Goal: Information Seeking & Learning: Learn about a topic

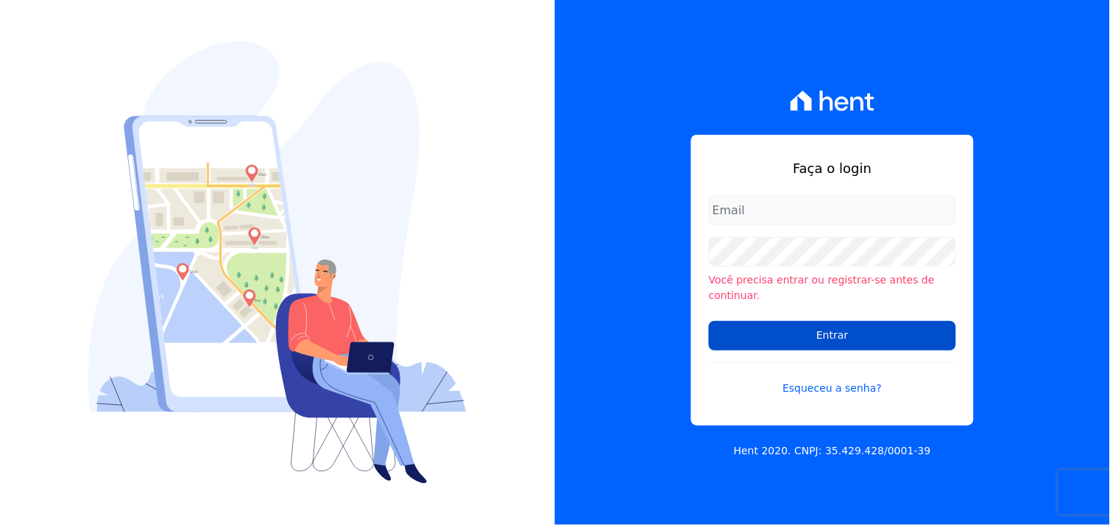
type input "[EMAIL_ADDRESS][DOMAIN_NAME]"
click at [853, 334] on input "Entrar" at bounding box center [832, 335] width 247 height 29
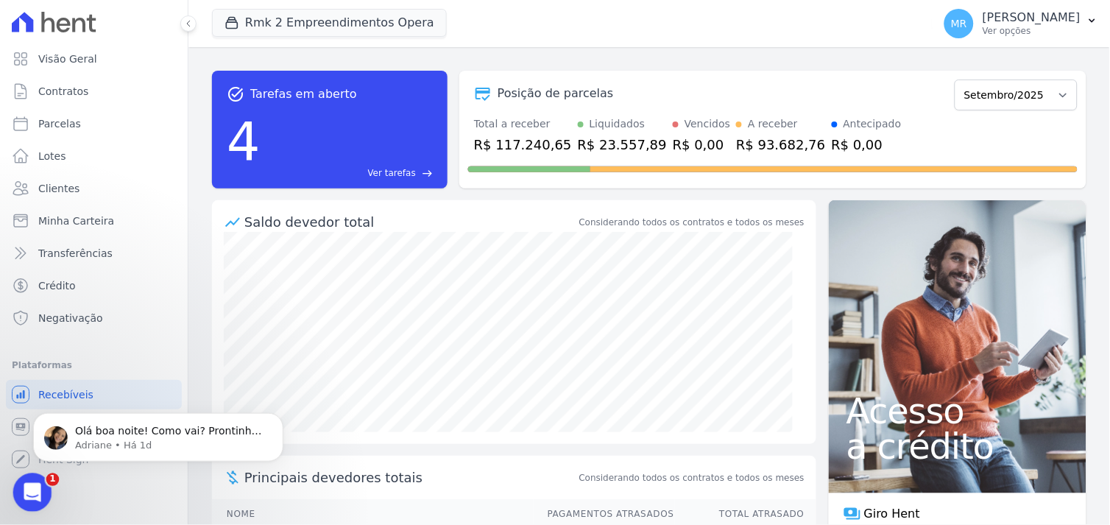
click at [21, 493] on icon "Abertura do Messenger da Intercom" at bounding box center [30, 491] width 24 height 24
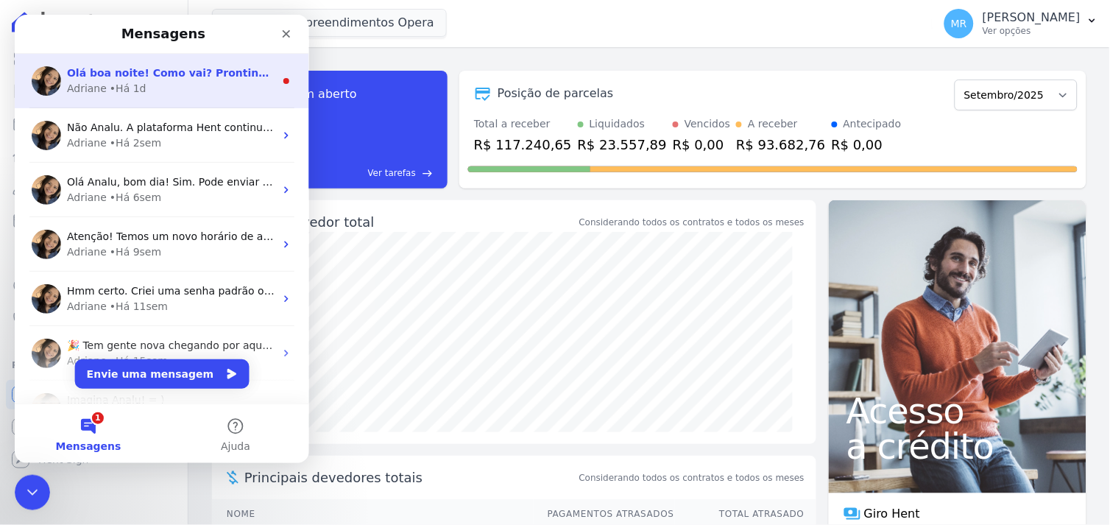
click at [148, 87] on div "Adriane • Há 1d" at bounding box center [170, 87] width 208 height 15
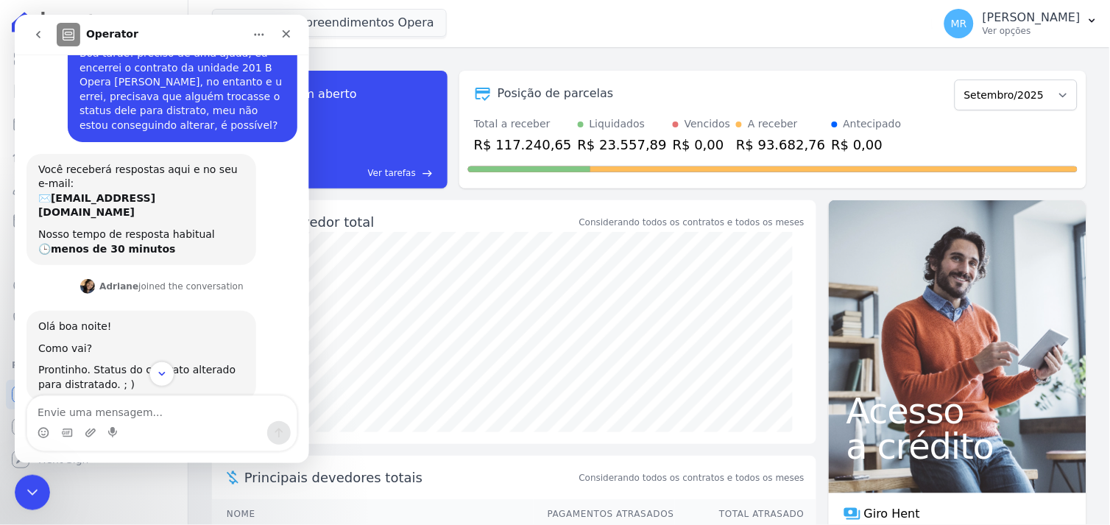
scroll to position [55, 0]
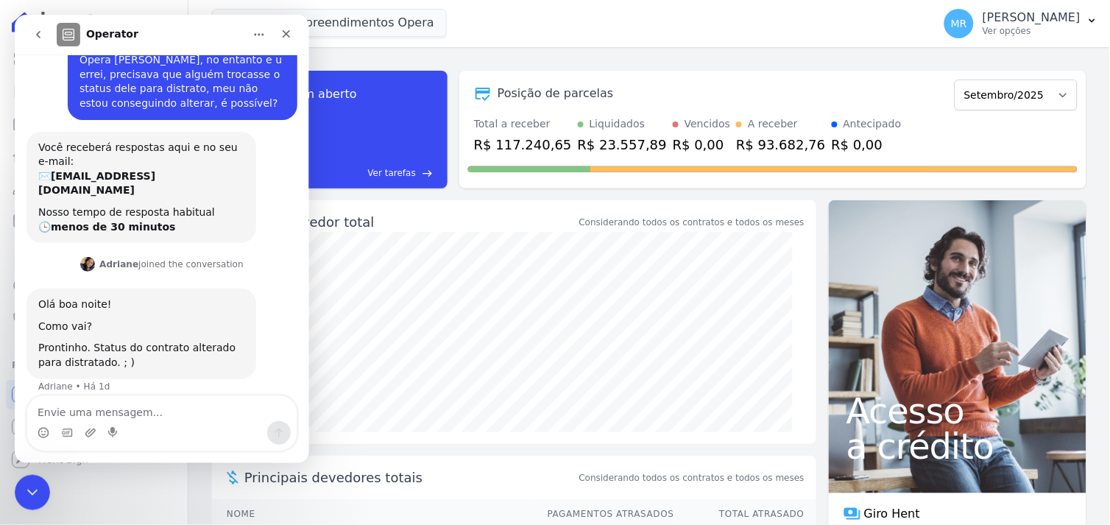
click at [101, 417] on textarea "Envie uma mensagem..." at bounding box center [162, 407] width 270 height 25
click at [96, 407] on textarea "Envie uma mensagem..." at bounding box center [162, 407] width 270 height 25
type textarea "Bom dia, muito obrigada"
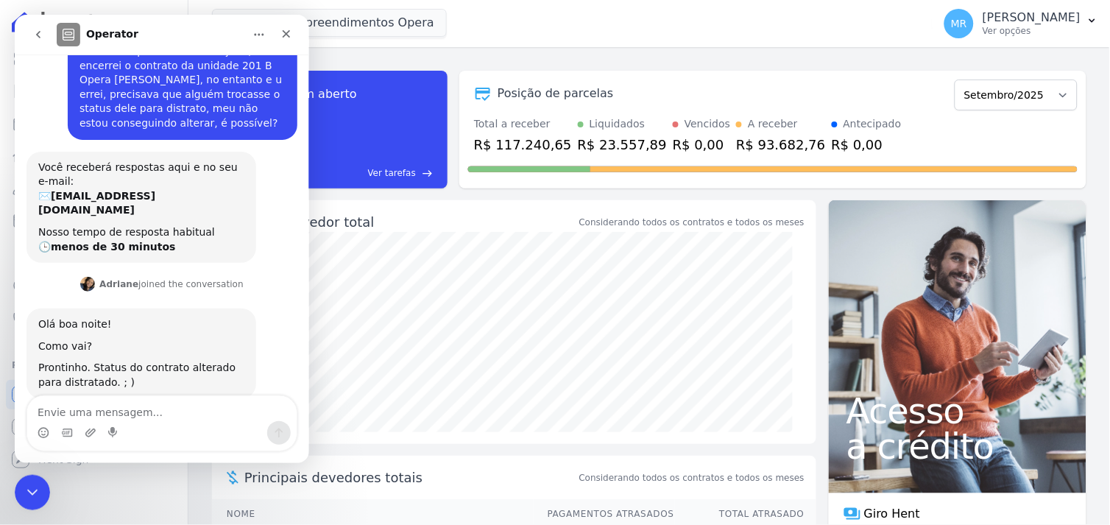
scroll to position [140, 0]
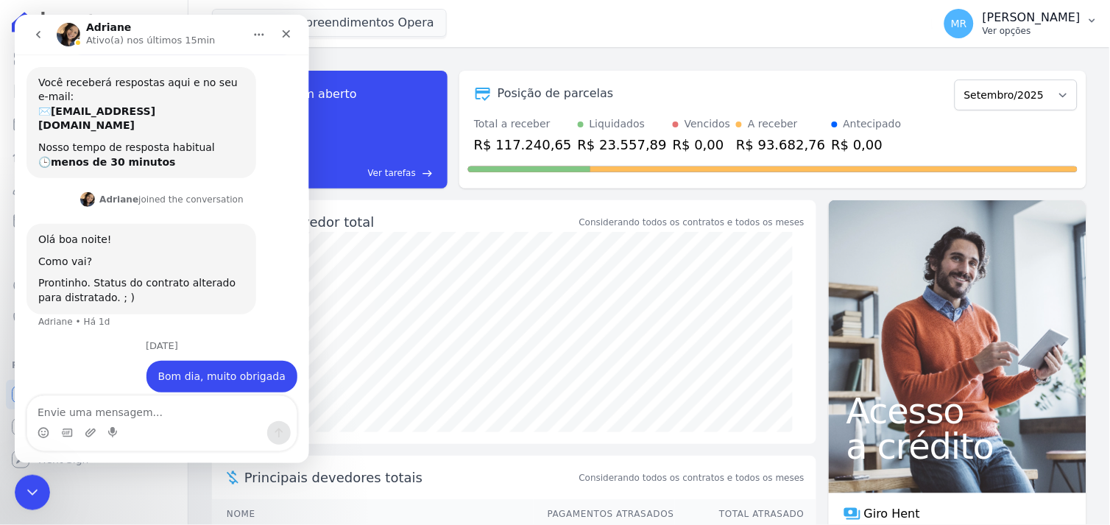
click at [1063, 20] on p "Marcos Real" at bounding box center [1032, 17] width 98 height 15
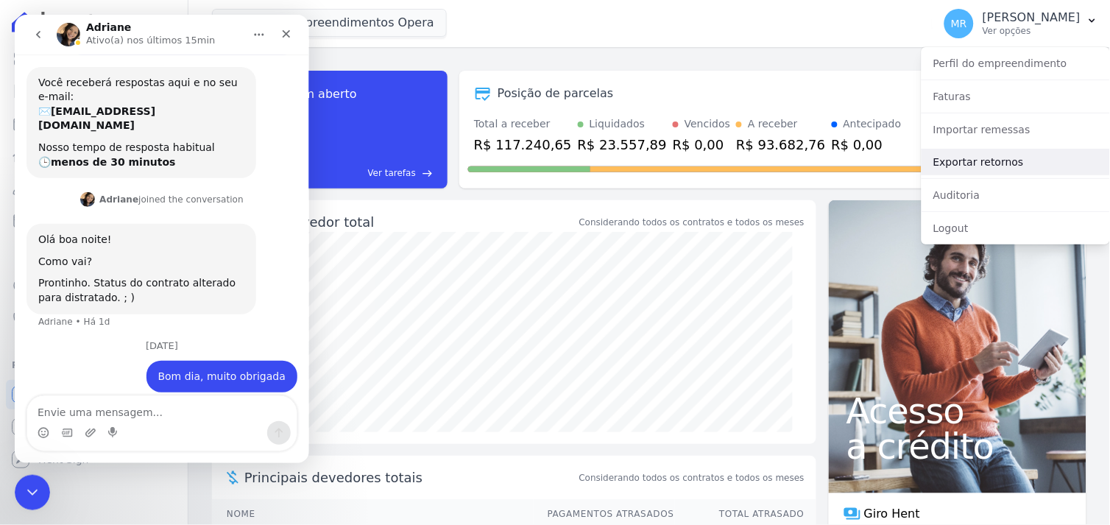
click at [982, 164] on link "Exportar retornos" at bounding box center [1016, 162] width 189 height 27
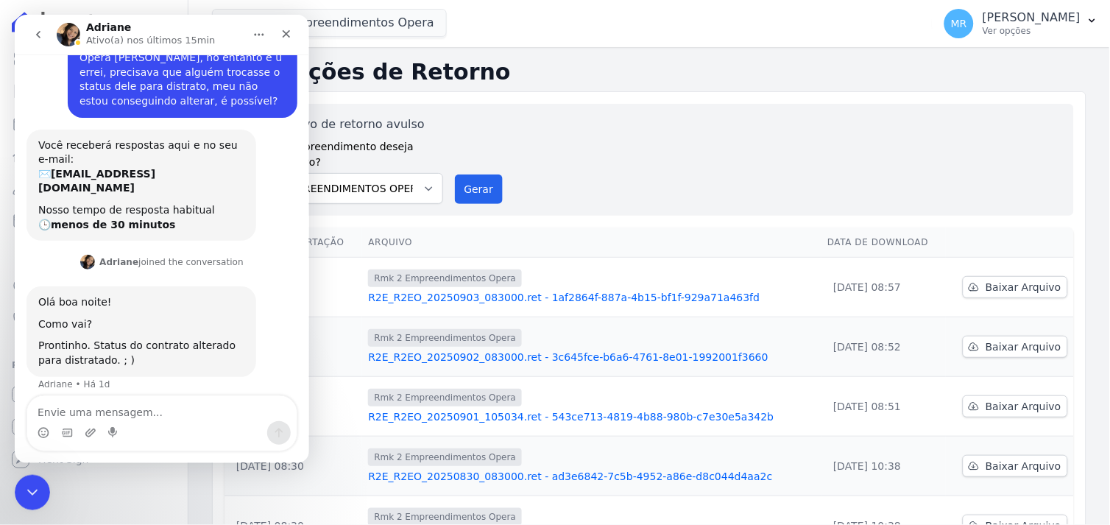
scroll to position [140, 0]
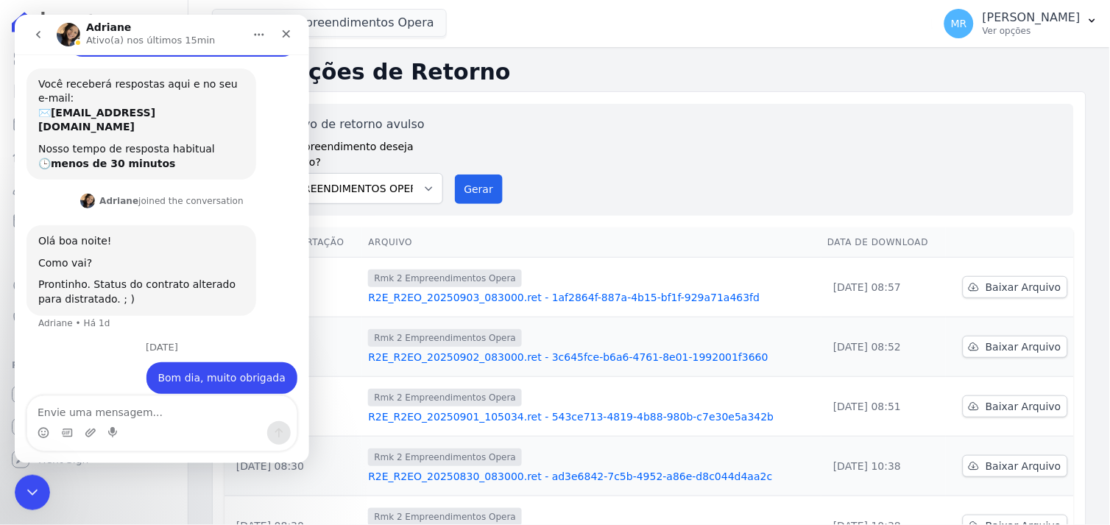
click at [673, 105] on div "Gerar arquivo de retorno avulso Para qual empreendimento deseja gerar o arquivo…" at bounding box center [650, 160] width 850 height 112
click at [877, 159] on div "Gerar arquivo de retorno avulso Para qual empreendimento deseja gerar o arquivo…" at bounding box center [649, 160] width 826 height 88
click at [287, 32] on icon "Fechar" at bounding box center [286, 33] width 12 height 12
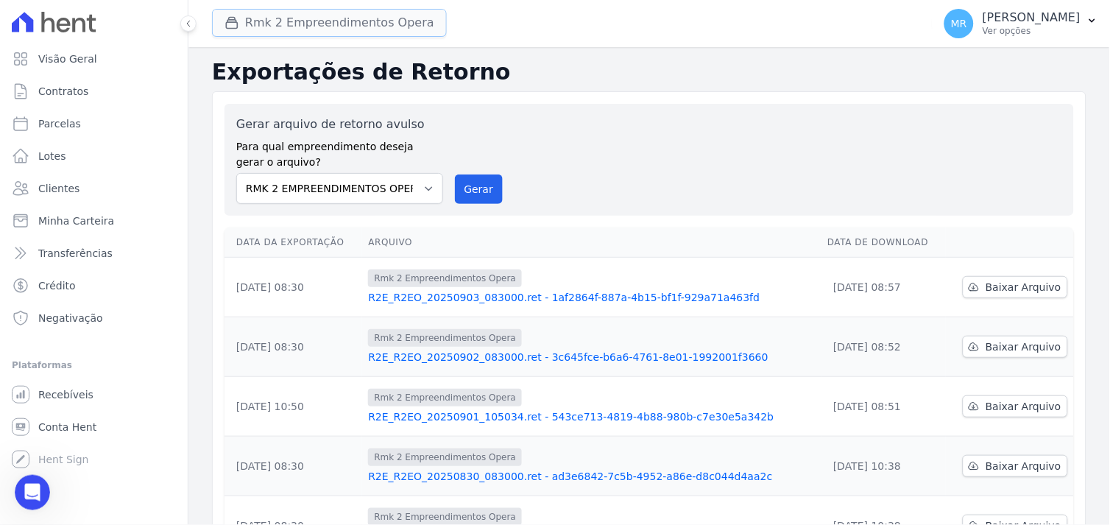
click at [312, 27] on button "Rmk 2 Empreendimentos Opera" at bounding box center [329, 23] width 235 height 28
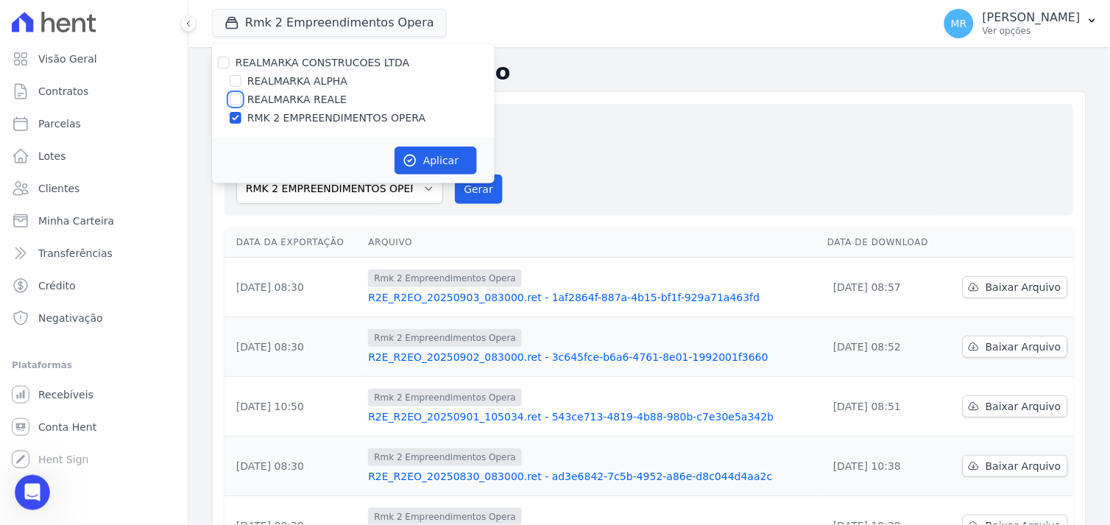
click at [237, 99] on input "REALMARKA REALE" at bounding box center [236, 100] width 12 height 12
checkbox input "true"
click at [233, 116] on input "RMK 2 EMPREENDIMENTOS OPERA" at bounding box center [236, 118] width 12 height 12
checkbox input "false"
click at [431, 155] on button "Aplicar" at bounding box center [436, 161] width 82 height 28
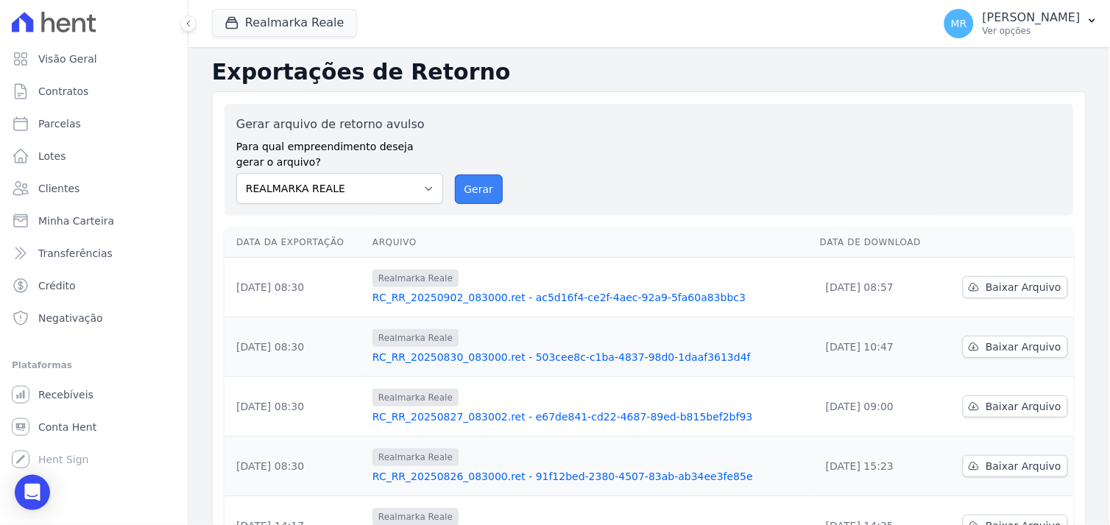
click at [482, 183] on button "Gerar" at bounding box center [479, 189] width 49 height 29
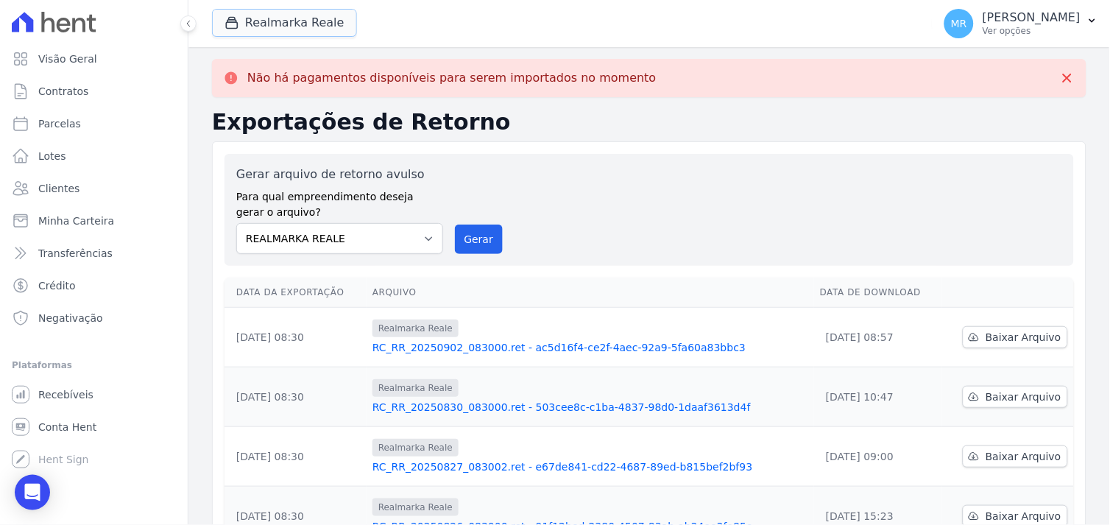
click at [261, 26] on button "Realmarka Reale" at bounding box center [284, 23] width 145 height 28
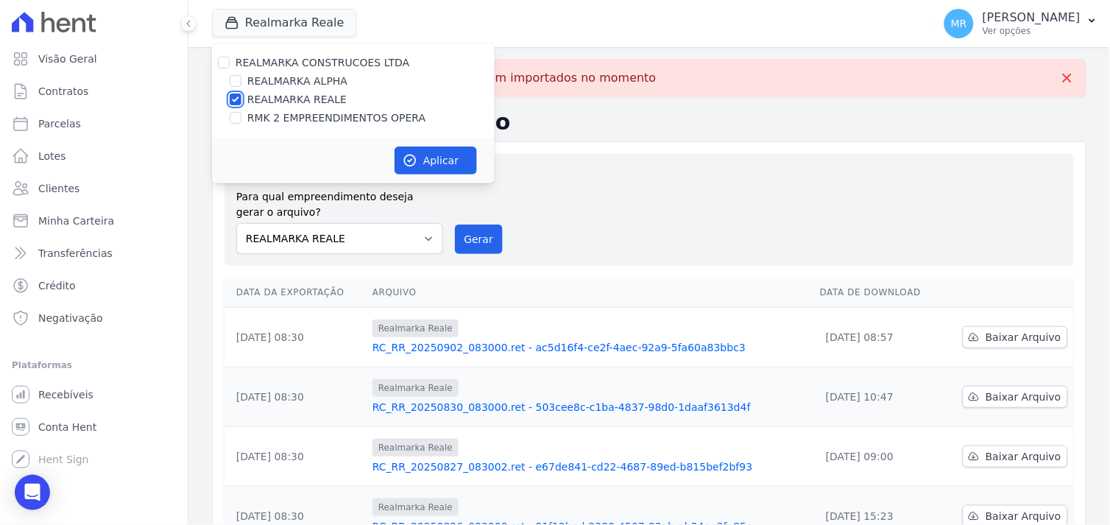
click at [234, 98] on input "REALMARKA REALE" at bounding box center [236, 100] width 12 height 12
checkbox input "false"
click at [240, 119] on input "RMK 2 EMPREENDIMENTOS OPERA" at bounding box center [236, 118] width 12 height 12
checkbox input "true"
click at [436, 160] on button "Aplicar" at bounding box center [436, 161] width 82 height 28
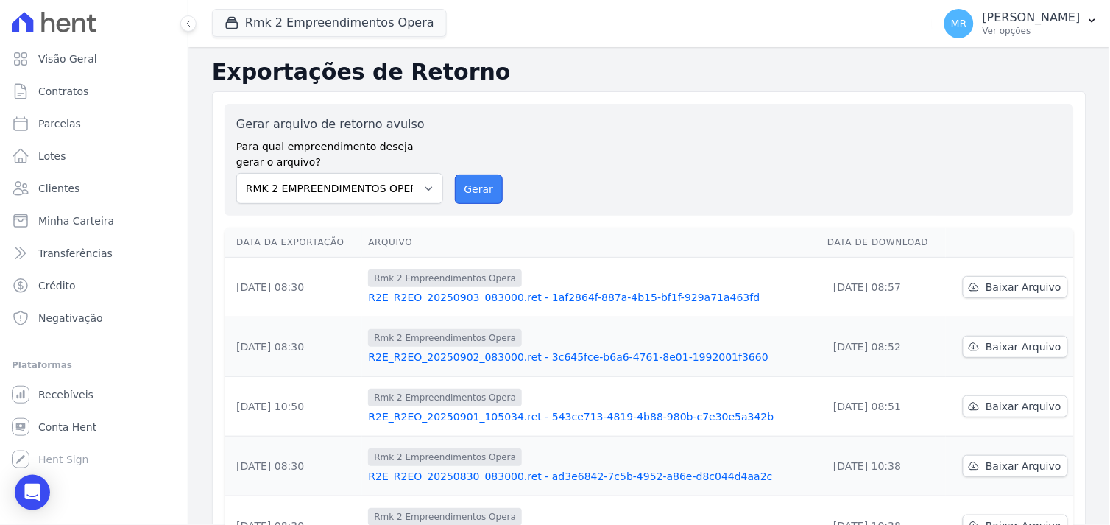
click at [470, 191] on button "Gerar" at bounding box center [479, 189] width 49 height 29
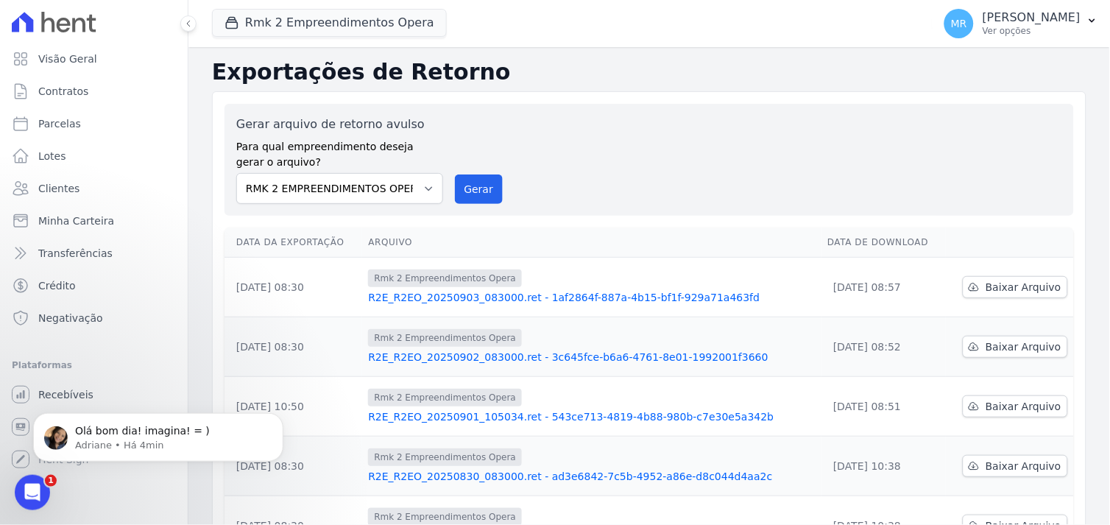
scroll to position [0, 0]
click at [275, 20] on button "Rmk 2 Empreendimentos Opera" at bounding box center [329, 23] width 235 height 28
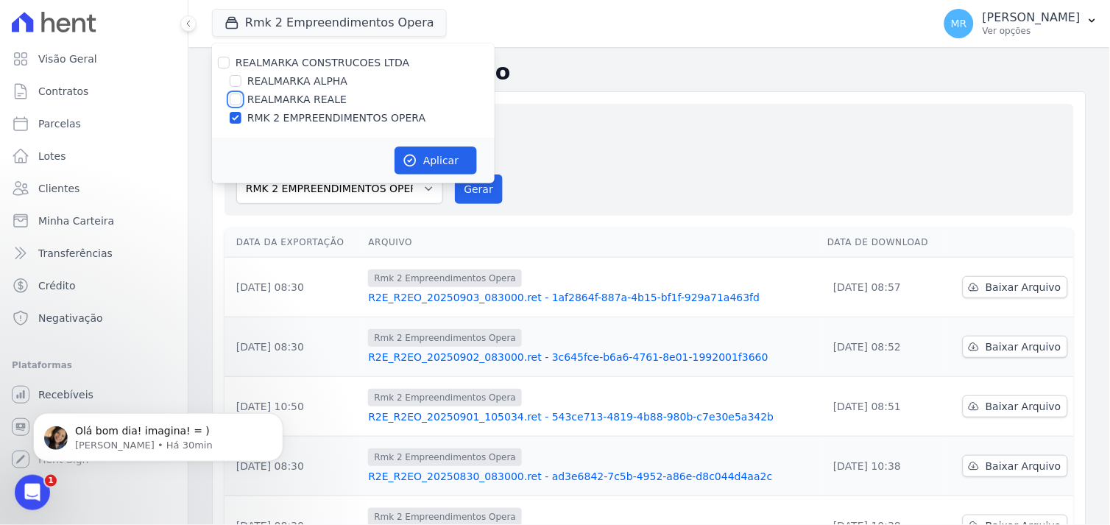
click at [234, 96] on input "REALMARKA REALE" at bounding box center [236, 100] width 12 height 12
checkbox input "true"
click at [233, 121] on input "RMK 2 EMPREENDIMENTOS OPERA" at bounding box center [236, 118] width 12 height 12
checkbox input "false"
click at [425, 162] on button "Aplicar" at bounding box center [436, 161] width 82 height 28
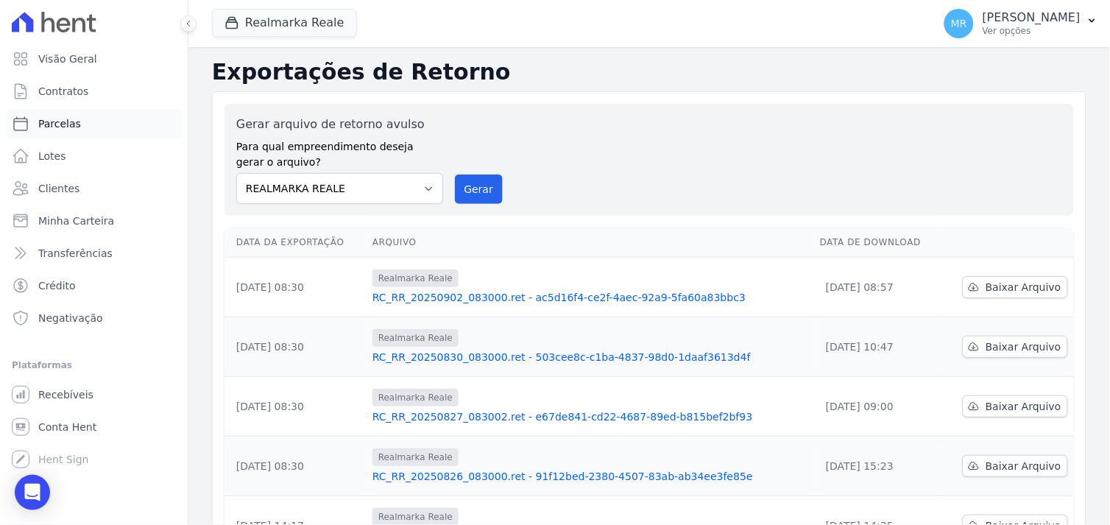
click at [77, 123] on link "Parcelas" at bounding box center [94, 123] width 176 height 29
select select
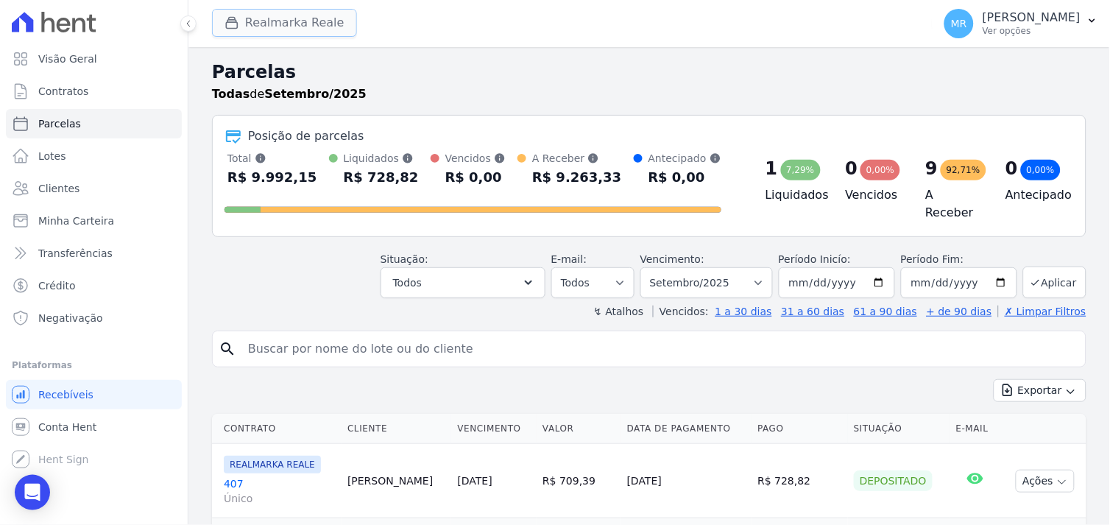
click at [269, 27] on button "Realmarka Reale" at bounding box center [284, 23] width 145 height 28
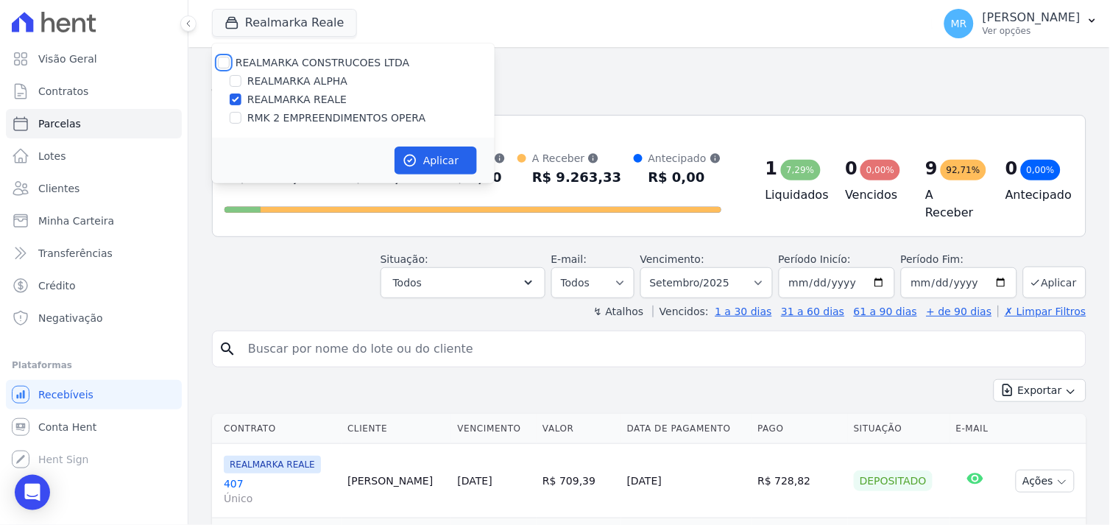
click at [225, 60] on input "REALMARKA CONSTRUCOES LTDA" at bounding box center [224, 63] width 12 height 12
checkbox input "true"
click at [415, 164] on icon "button" at bounding box center [410, 160] width 11 height 11
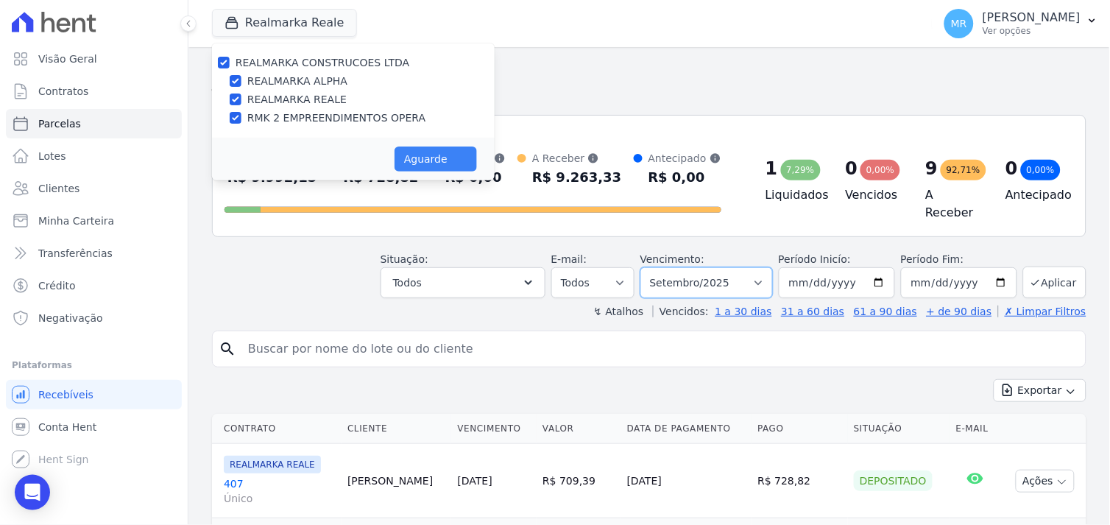
click at [760, 276] on select "Filtrar por período ──────── Todos os meses Janeiro/2025 Fevereiro/2025 Março/2…" at bounding box center [707, 282] width 133 height 31
select select
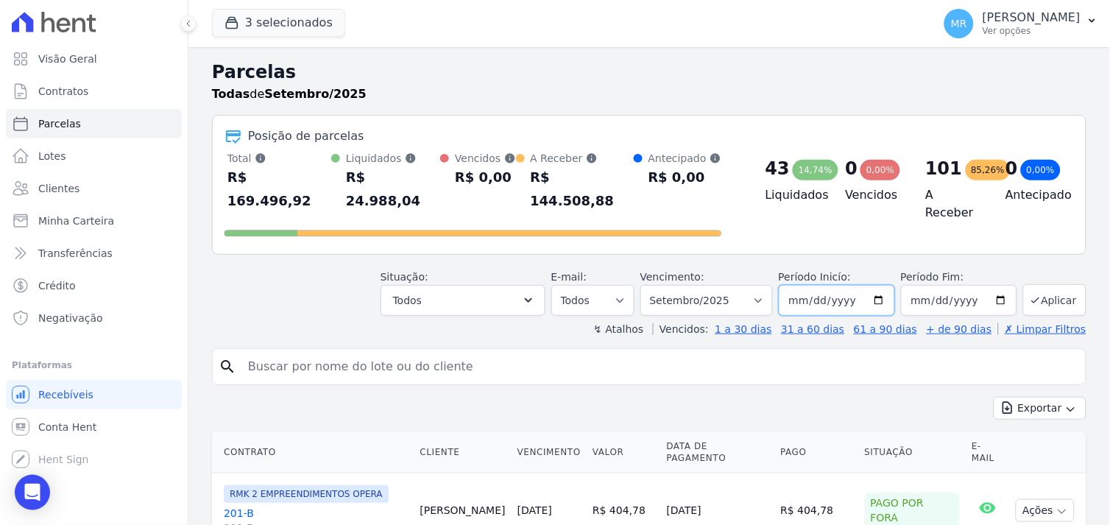
click at [877, 285] on input "2025-09-01" at bounding box center [837, 300] width 116 height 31
click at [536, 293] on icon "button" at bounding box center [528, 300] width 15 height 15
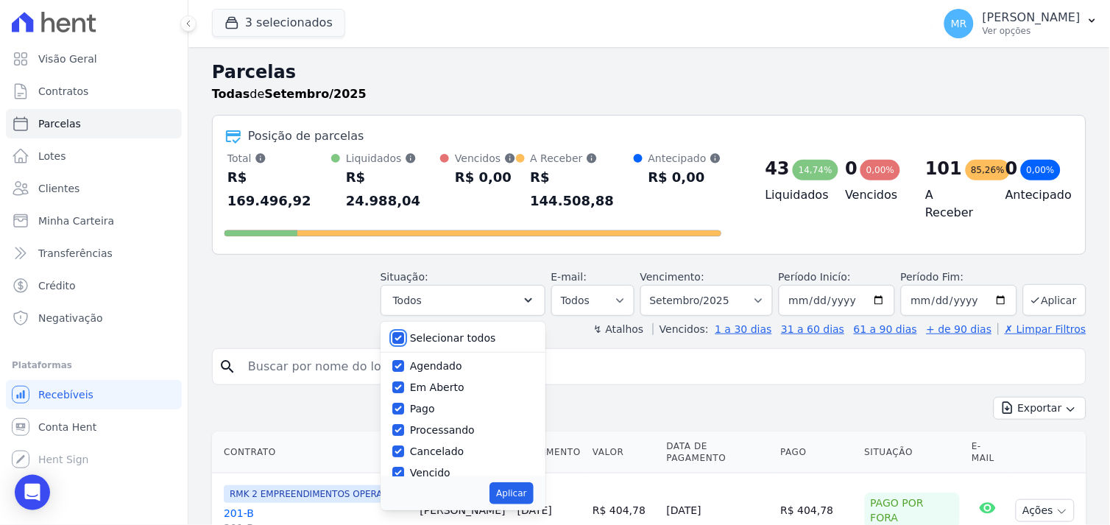
drag, startPoint x: 409, startPoint y: 315, endPoint x: 402, endPoint y: 328, distance: 14.5
click at [404, 332] on input "Selecionar todos" at bounding box center [398, 338] width 12 height 12
checkbox input "false"
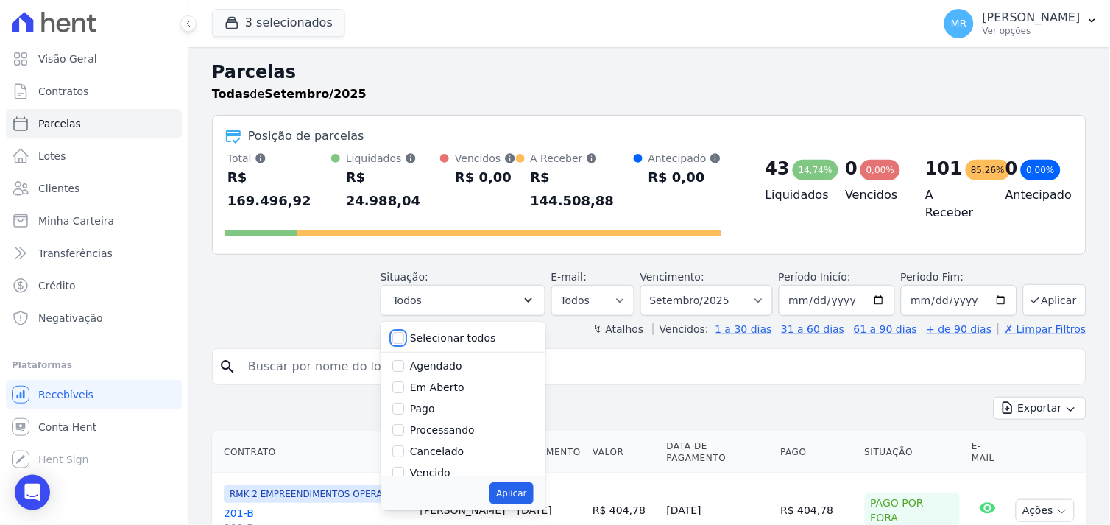
checkbox input "false"
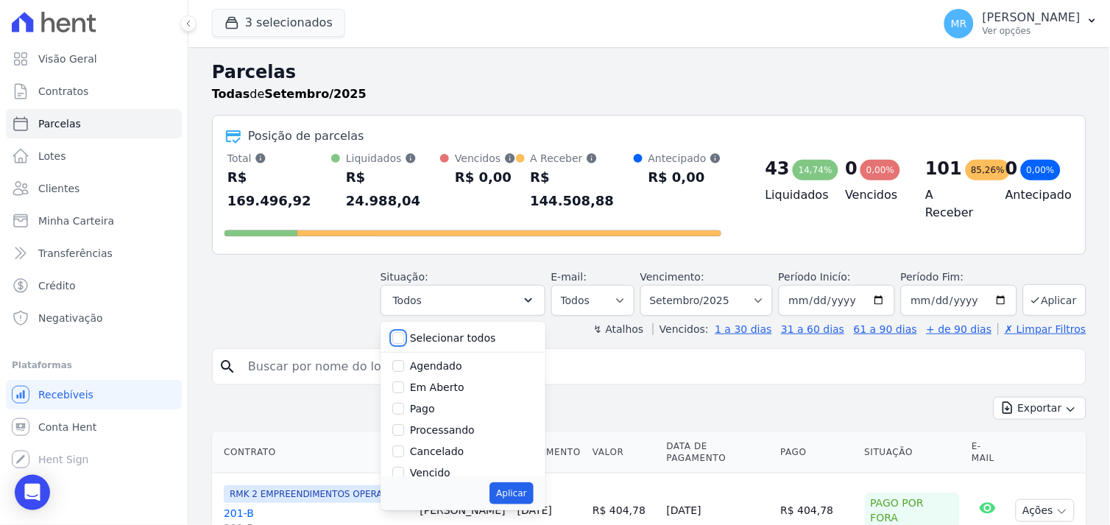
checkbox input "false"
drag, startPoint x: 414, startPoint y: 389, endPoint x: 409, endPoint y: 406, distance: 17.5
click at [404, 403] on input "Pago" at bounding box center [398, 409] width 12 height 12
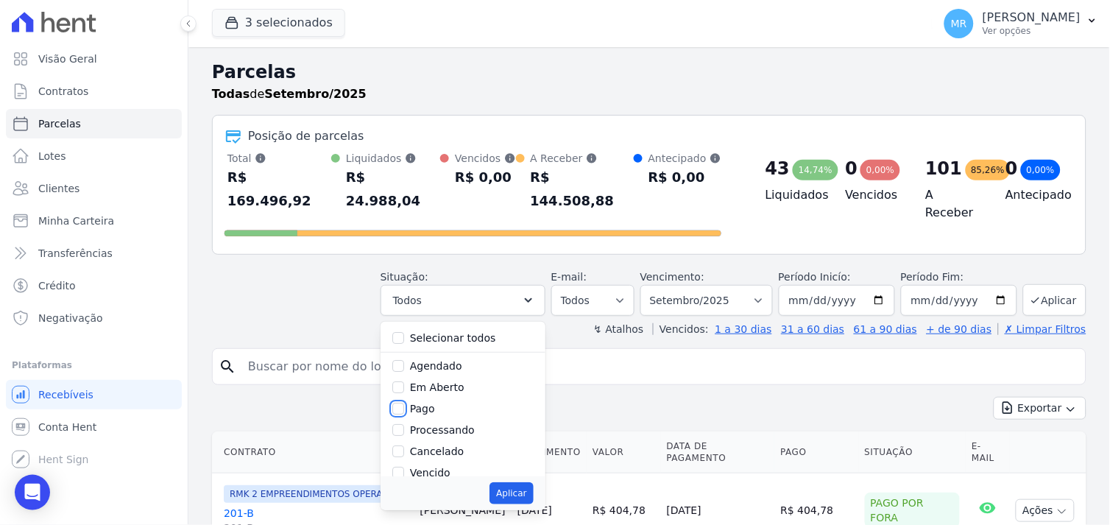
checkbox input "true"
drag, startPoint x: 409, startPoint y: 411, endPoint x: 409, endPoint y: 426, distance: 14.7
click at [404, 423] on div at bounding box center [398, 430] width 12 height 15
click at [404, 428] on input "Depositado" at bounding box center [398, 434] width 12 height 12
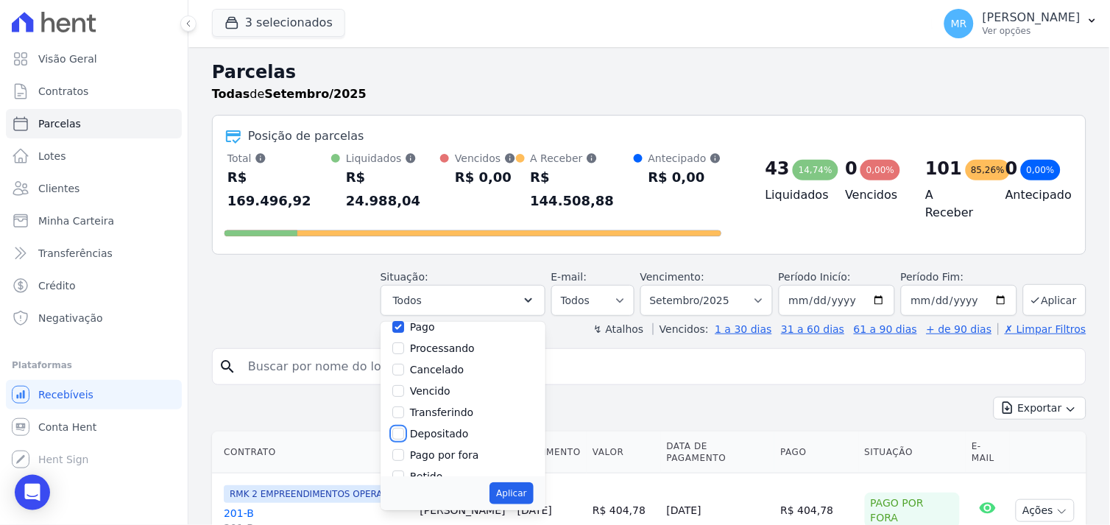
checkbox input "true"
click at [404, 406] on input "Transferindo" at bounding box center [398, 412] width 12 height 12
checkbox input "true"
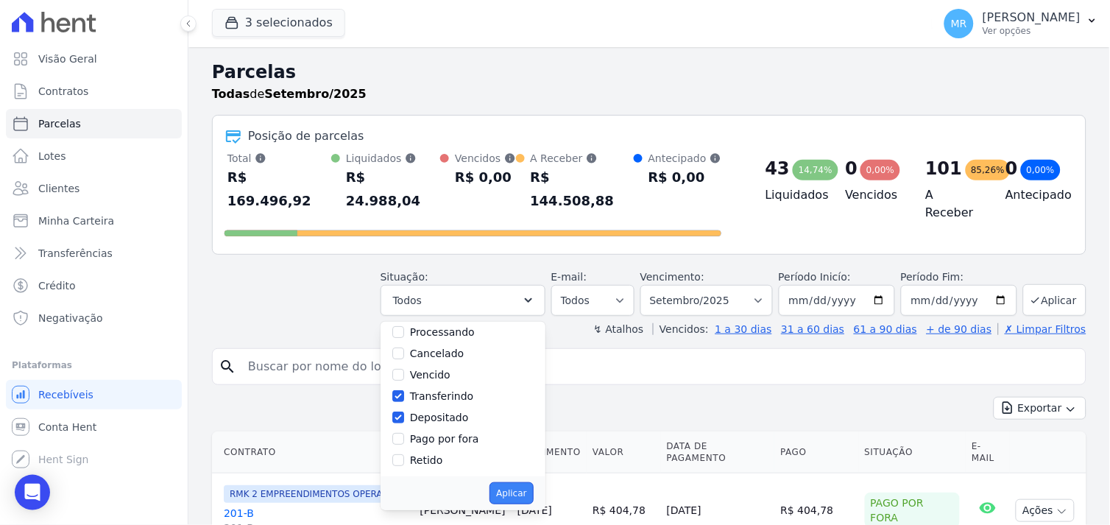
click at [521, 482] on button "Aplicar" at bounding box center [511, 493] width 43 height 22
select select "paid"
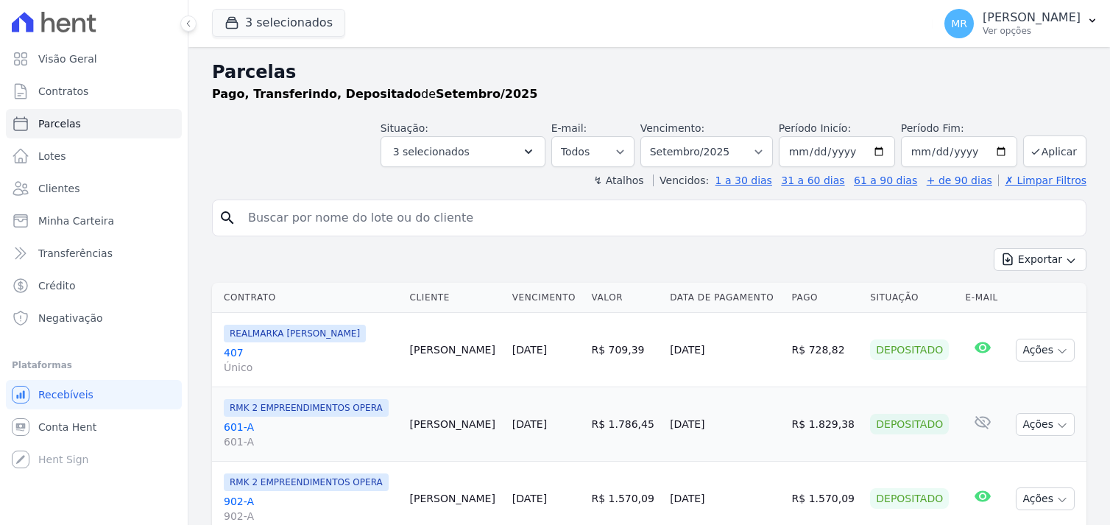
select select
click at [874, 150] on input "2025-09-01" at bounding box center [837, 151] width 116 height 31
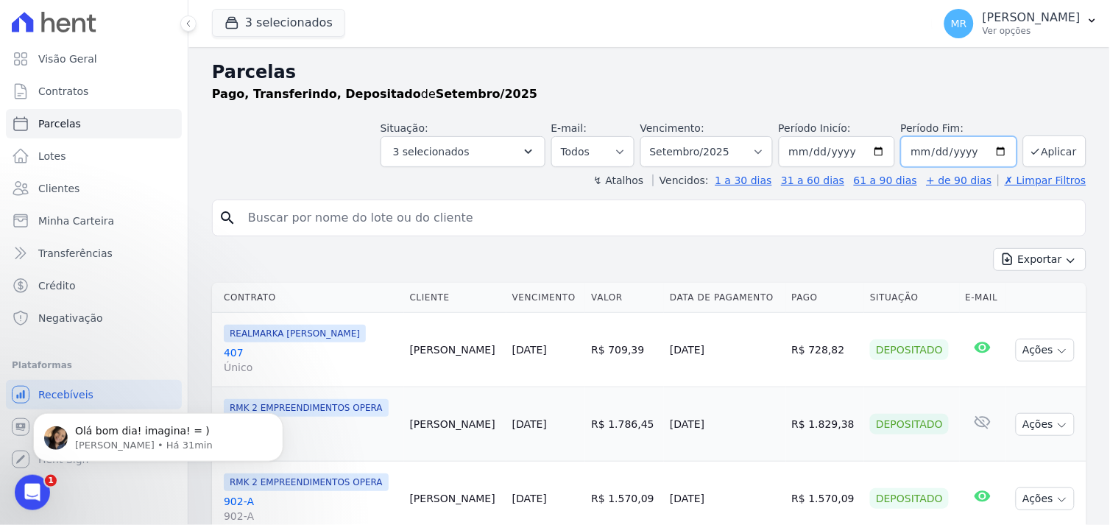
click at [993, 150] on input "2025-09-30" at bounding box center [959, 151] width 116 height 31
type input "2025-09-04"
click at [1043, 151] on button "Aplicar" at bounding box center [1055, 151] width 63 height 32
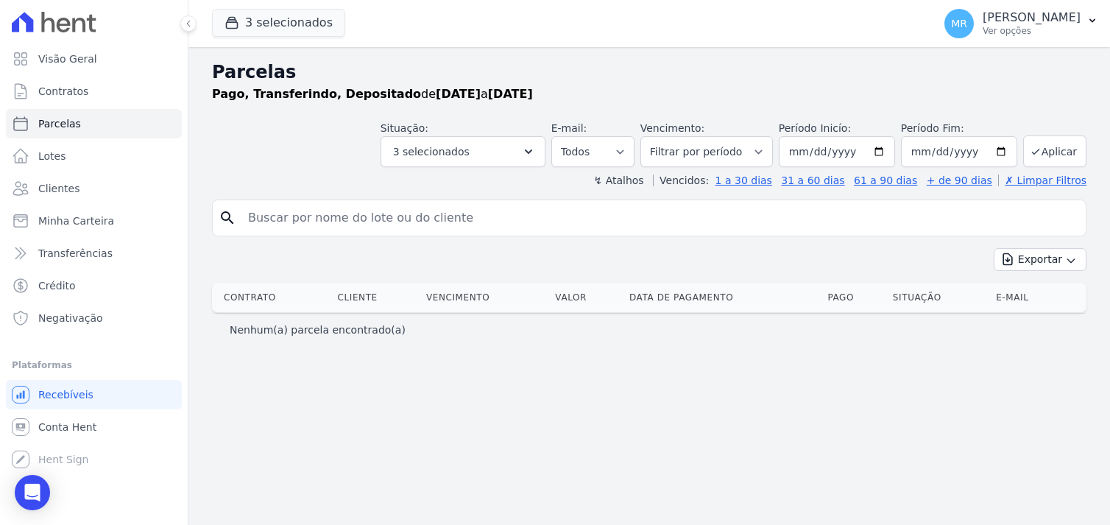
select select
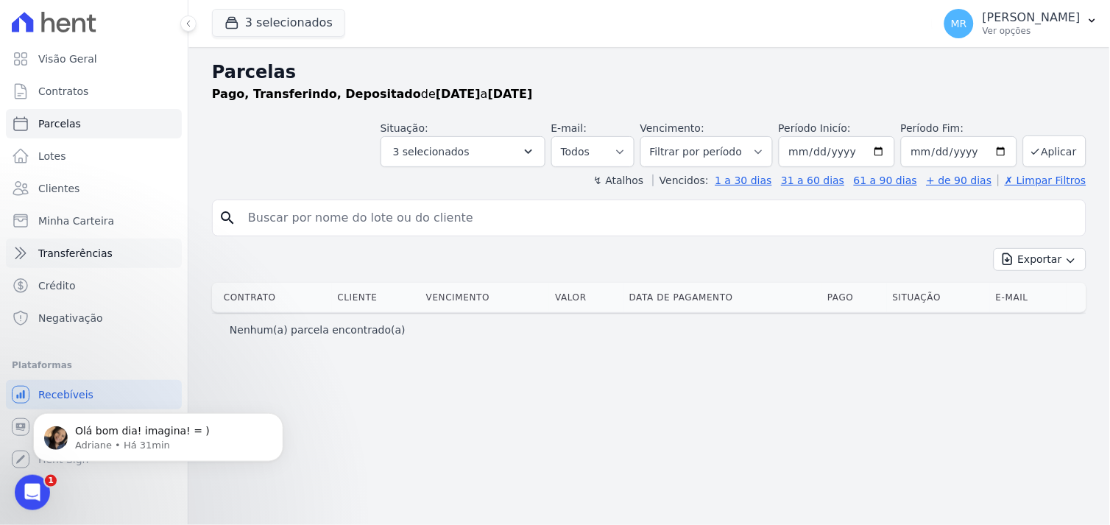
click at [77, 255] on span "Transferências" at bounding box center [75, 253] width 74 height 15
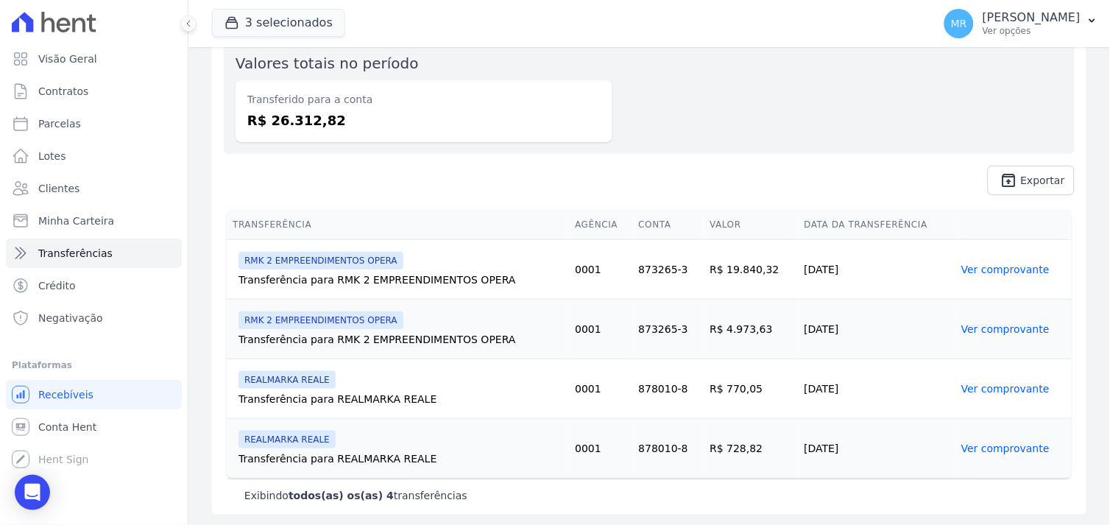
scroll to position [147, 0]
click at [990, 274] on link "Ver comprovante" at bounding box center [1006, 268] width 88 height 12
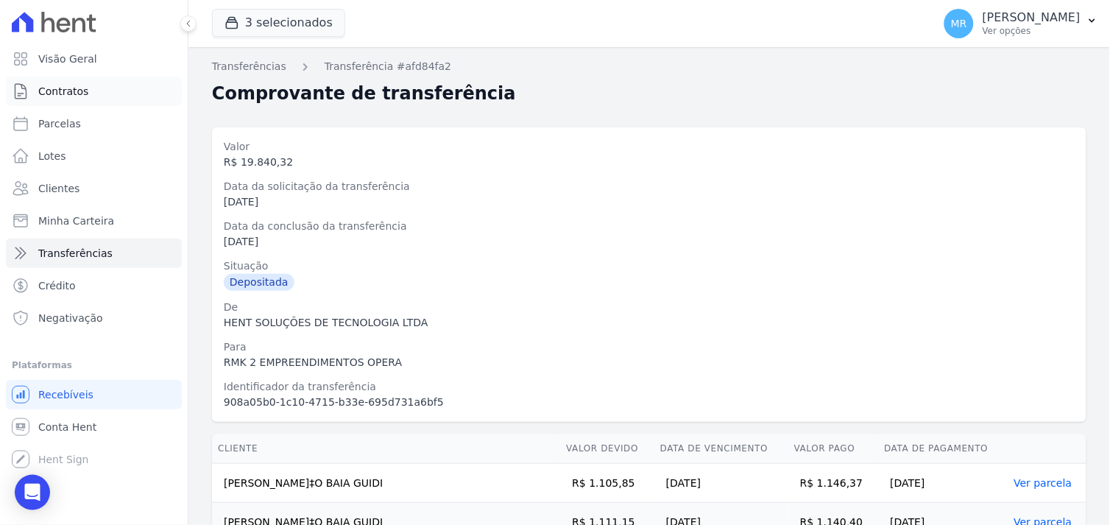
click at [63, 96] on span "Contratos" at bounding box center [63, 91] width 50 height 15
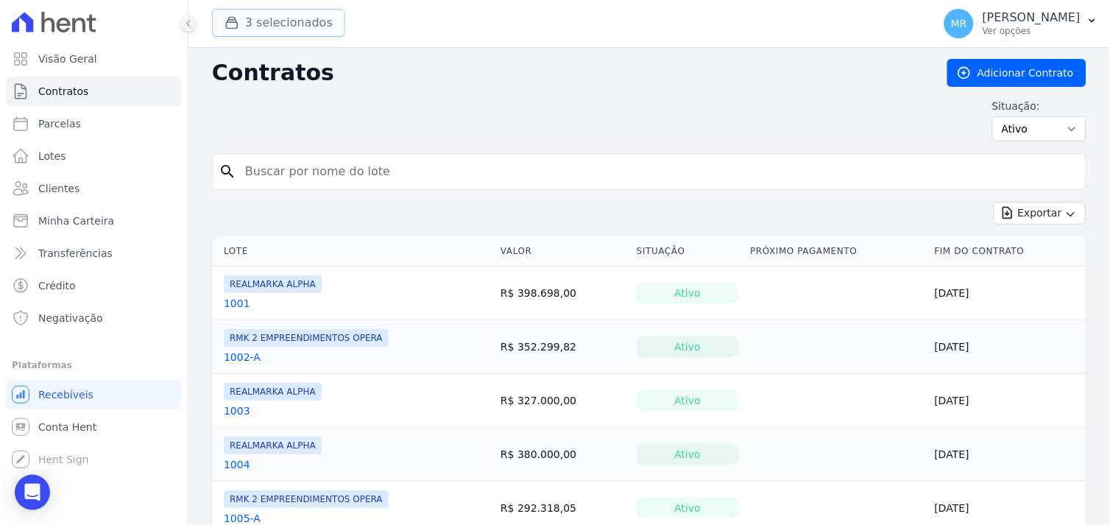
click at [291, 28] on button "3 selecionados" at bounding box center [278, 23] width 133 height 28
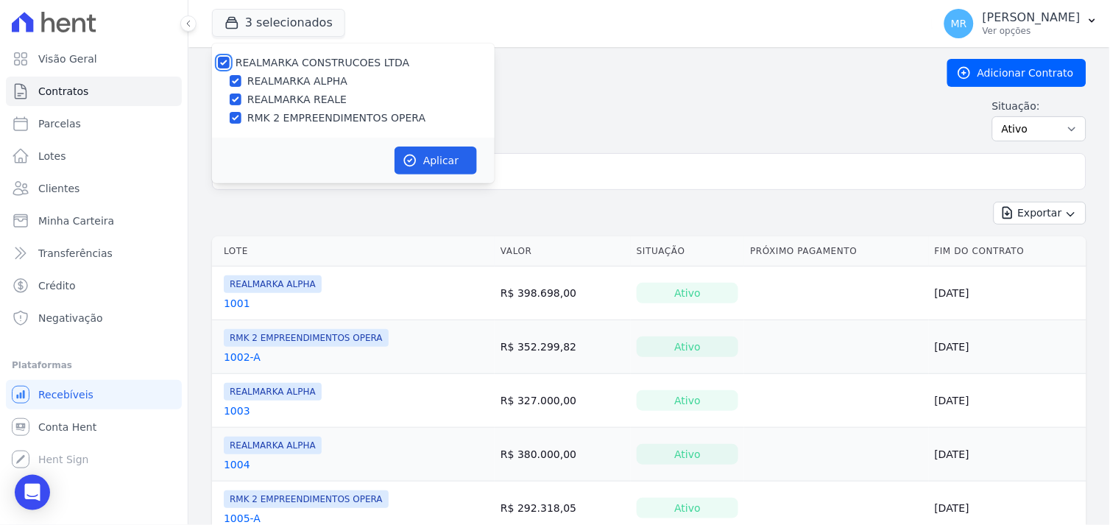
click at [225, 68] on input "REALMARKA CONSTRUCOES LTDA" at bounding box center [224, 63] width 12 height 12
checkbox input "false"
click at [239, 124] on div at bounding box center [236, 117] width 12 height 15
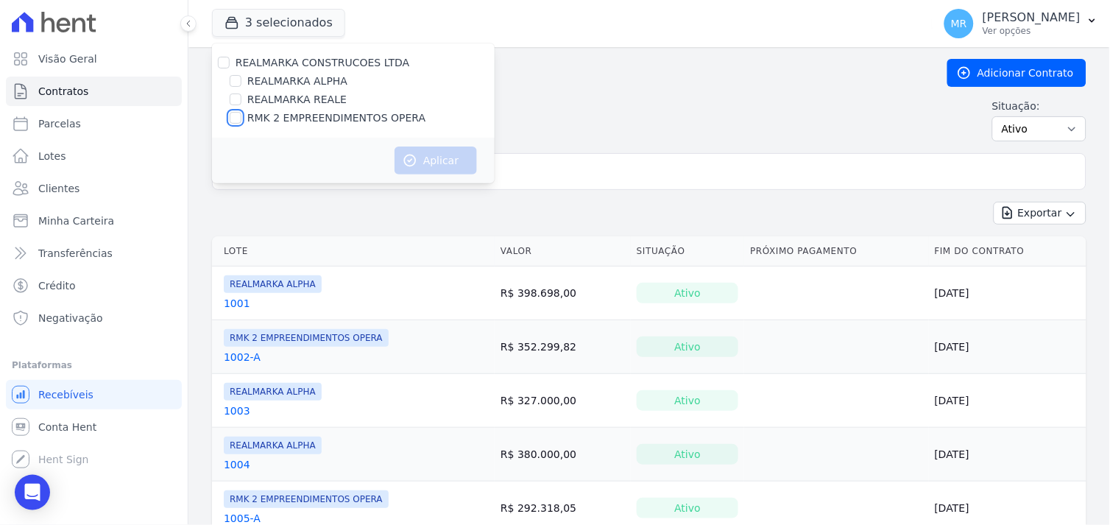
click at [230, 115] on input "RMK 2 EMPREENDIMENTOS OPERA" at bounding box center [236, 118] width 12 height 12
checkbox input "true"
click at [454, 166] on button "Aplicar" at bounding box center [436, 161] width 82 height 28
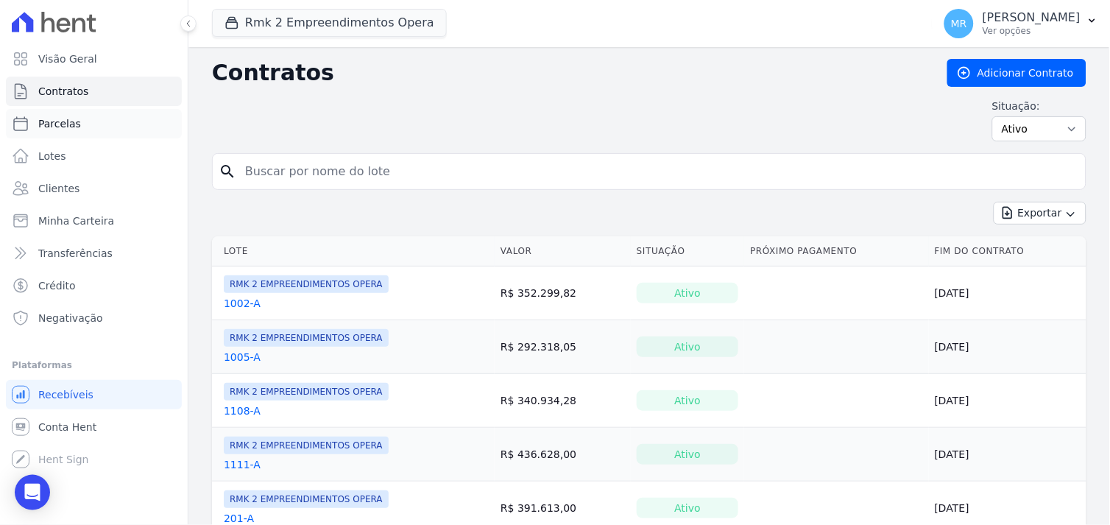
click at [74, 121] on span "Parcelas" at bounding box center [59, 123] width 43 height 15
select select
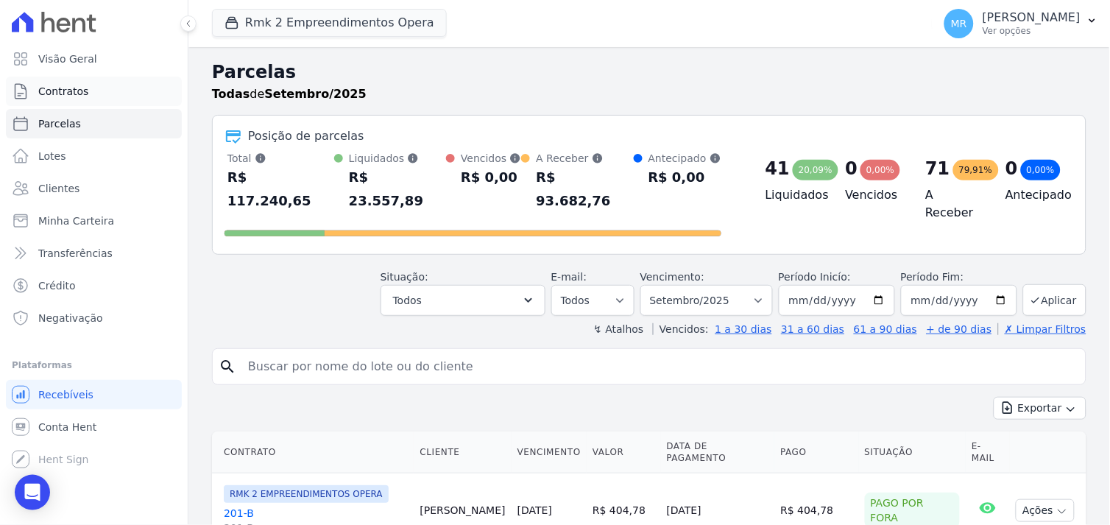
click at [52, 93] on span "Contratos" at bounding box center [63, 91] width 50 height 15
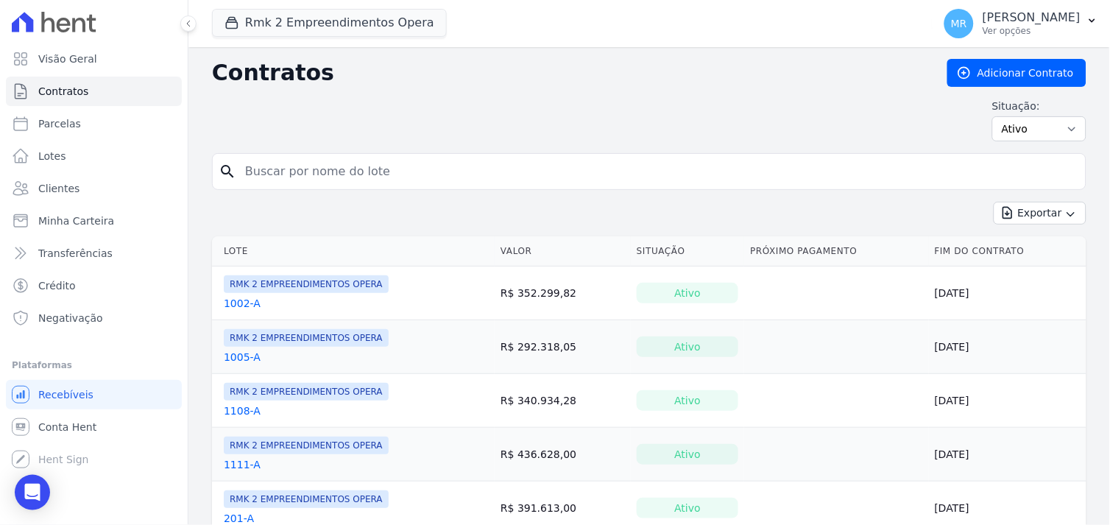
click at [328, 183] on input "search" at bounding box center [658, 171] width 844 height 29
click at [490, 111] on div "Situação: Ativo Todos Pausado Distratado Rascunho Expirado Encerrado" at bounding box center [649, 120] width 875 height 43
click at [354, 172] on input "search" at bounding box center [658, 171] width 844 height 29
type input "2"
click at [289, 169] on input "search" at bounding box center [658, 171] width 844 height 29
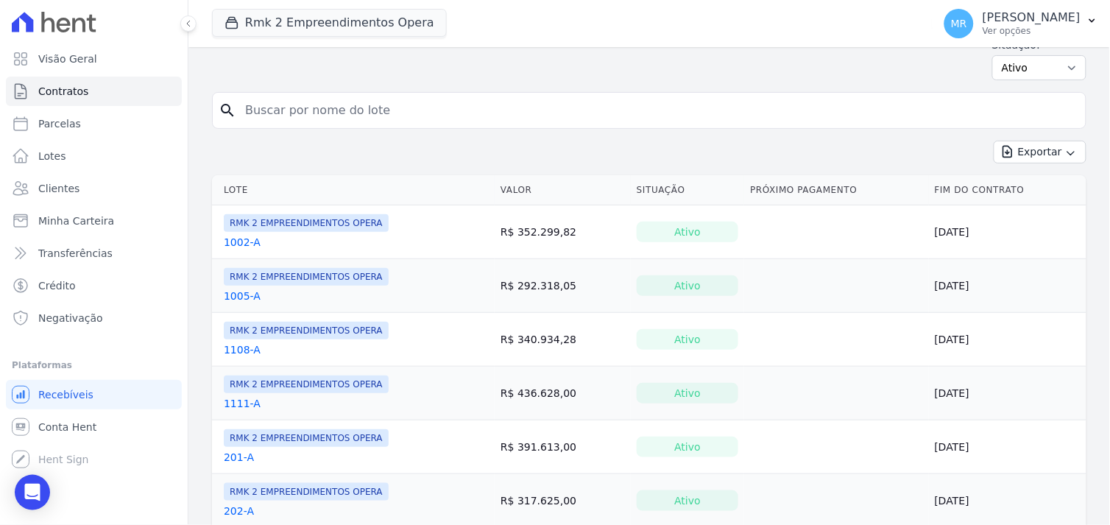
scroll to position [163, 0]
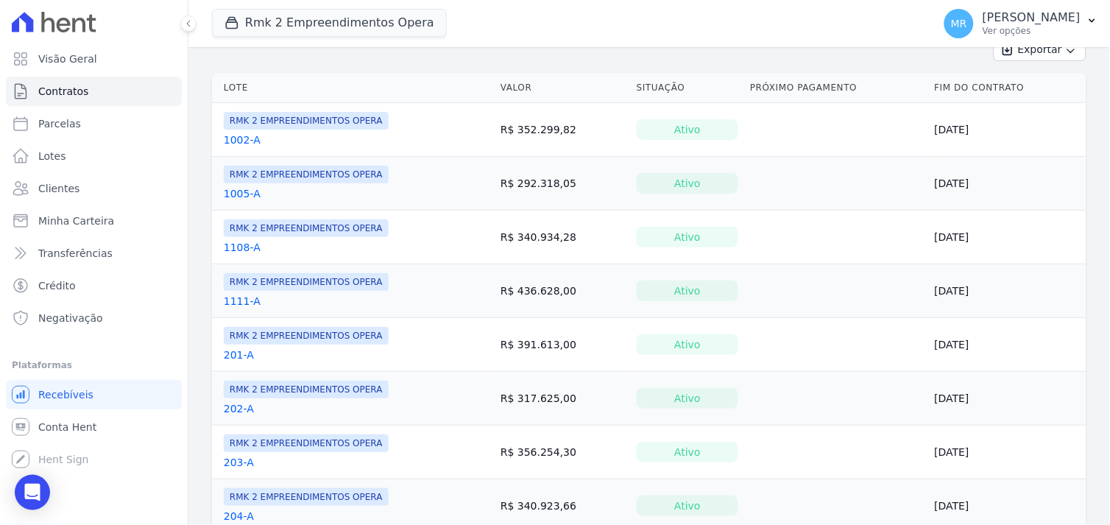
click at [589, 23] on div "Rmk 2 Empreendimentos Opera REALMARKA CONSTRUCOES LTDA REALMARKA ALPHA REALMARK…" at bounding box center [569, 23] width 715 height 49
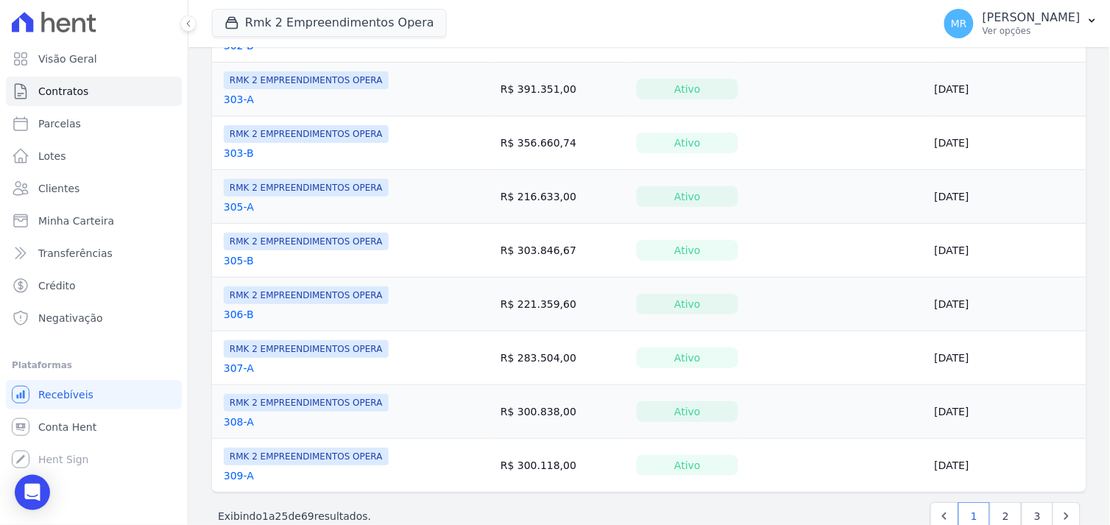
scroll to position [1145, 0]
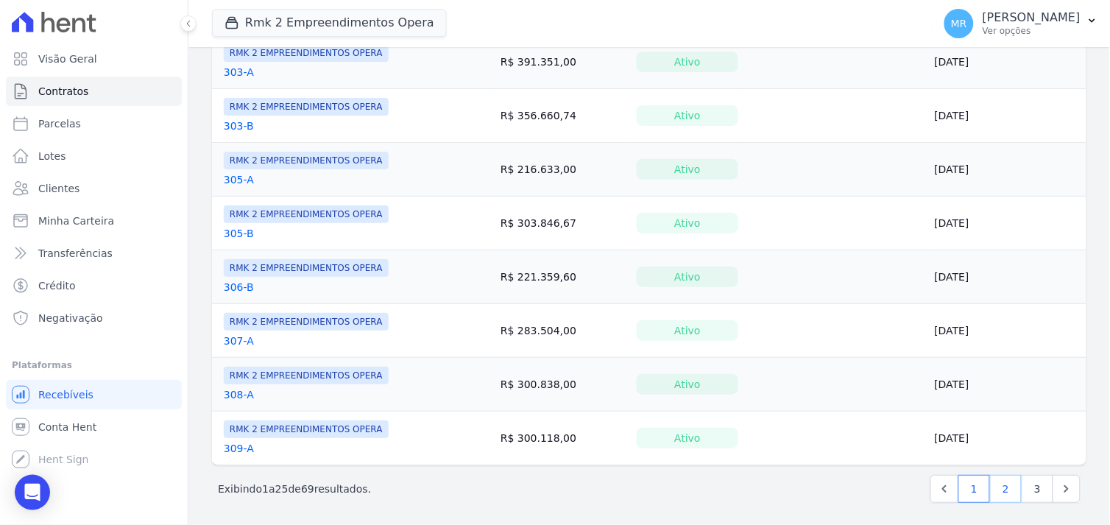
click at [993, 487] on link "2" at bounding box center [1006, 489] width 32 height 28
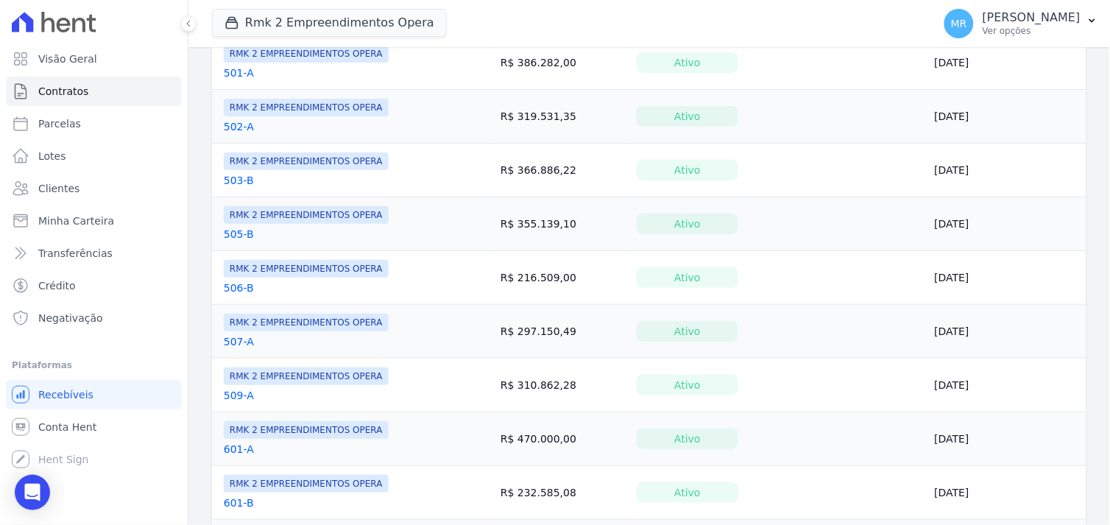
scroll to position [579, 0]
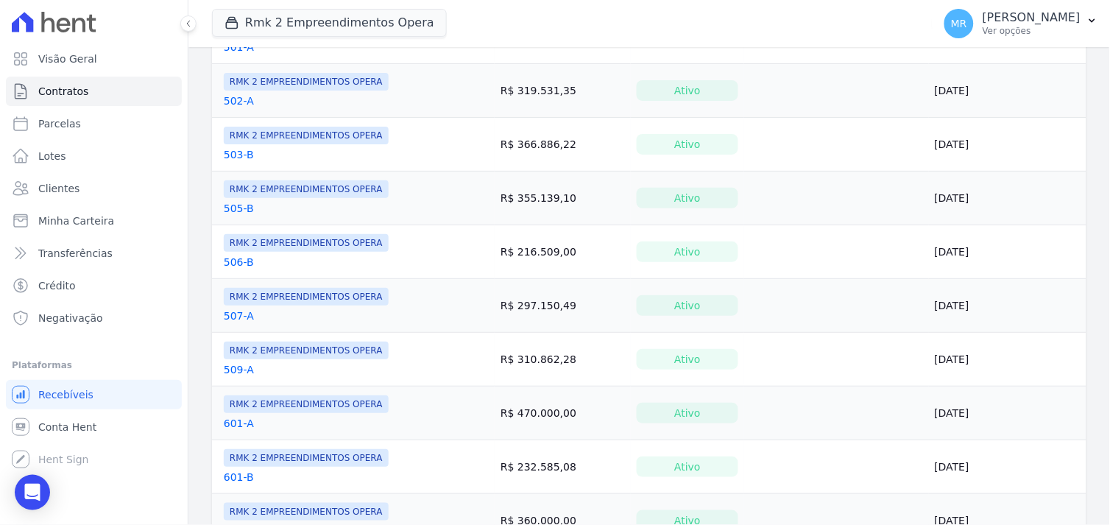
drag, startPoint x: 258, startPoint y: 319, endPoint x: 245, endPoint y: 318, distance: 12.5
click at [245, 318] on div "507-A" at bounding box center [306, 316] width 165 height 15
drag, startPoint x: 245, startPoint y: 318, endPoint x: 281, endPoint y: 320, distance: 35.4
click at [281, 320] on div "507-A" at bounding box center [306, 316] width 165 height 15
click at [277, 319] on div "507-A" at bounding box center [306, 316] width 165 height 15
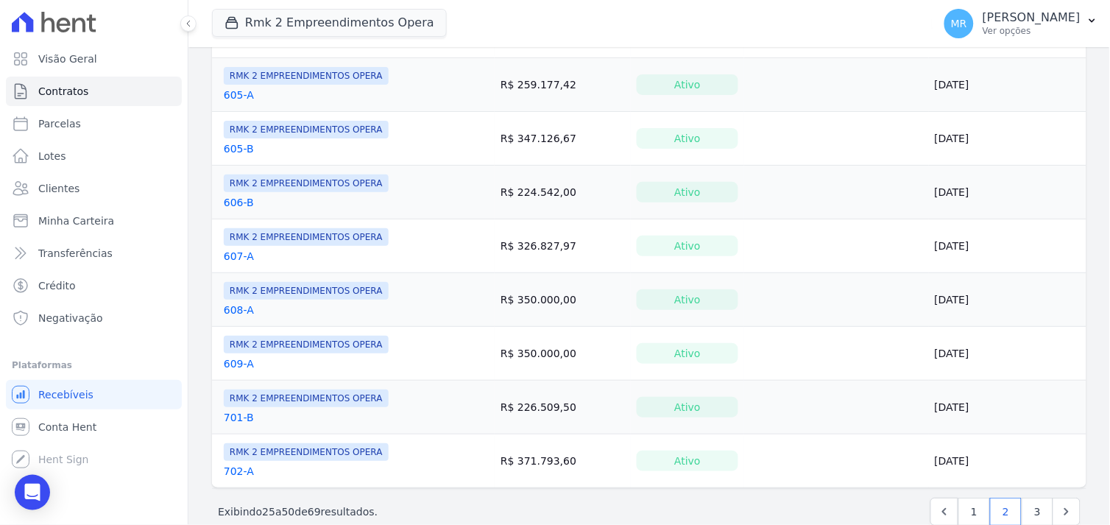
scroll to position [1152, 0]
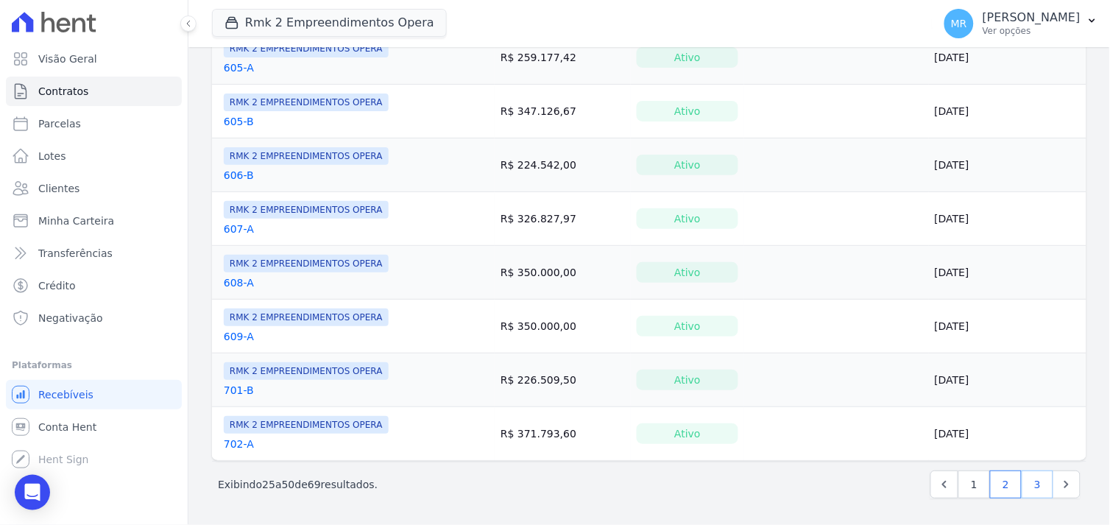
click at [1025, 489] on link "3" at bounding box center [1038, 485] width 32 height 28
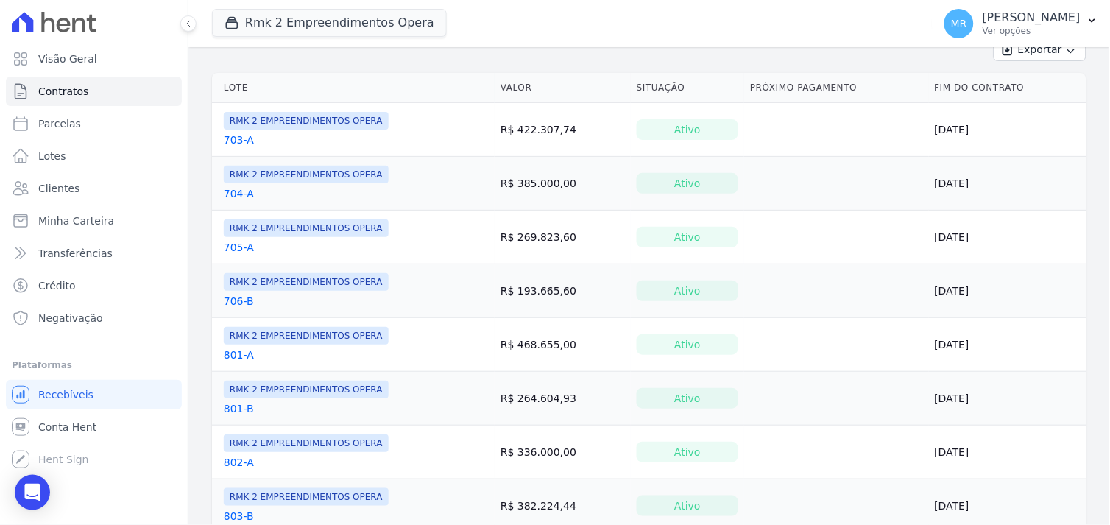
scroll to position [327, 0]
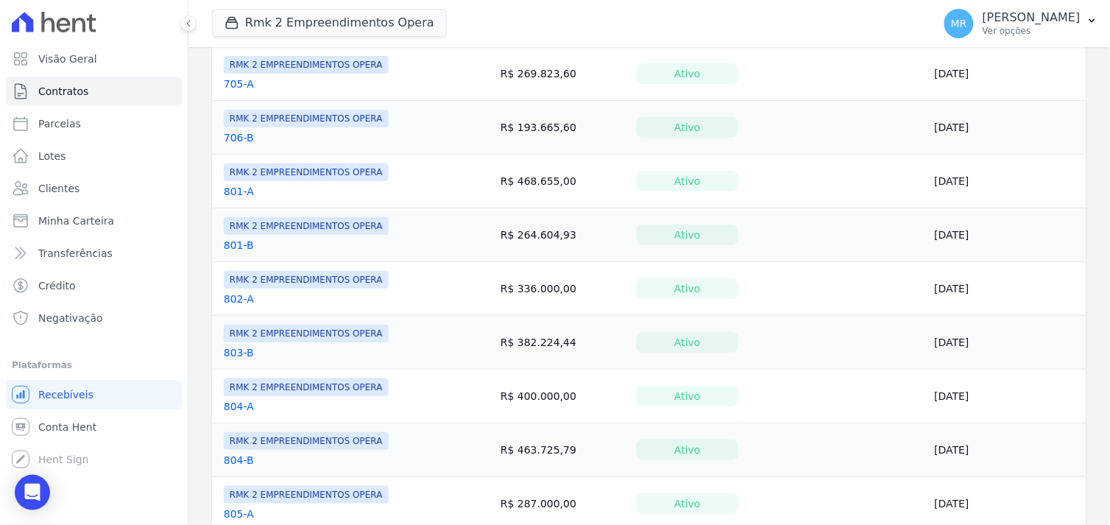
click at [238, 299] on link "802-A" at bounding box center [239, 299] width 30 height 15
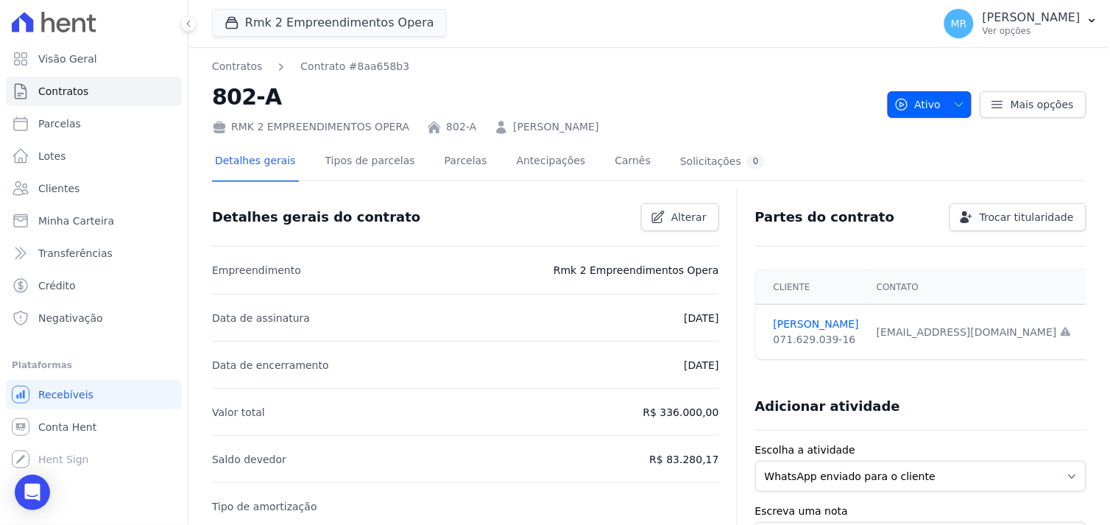
click at [954, 99] on icon "button" at bounding box center [960, 105] width 12 height 12
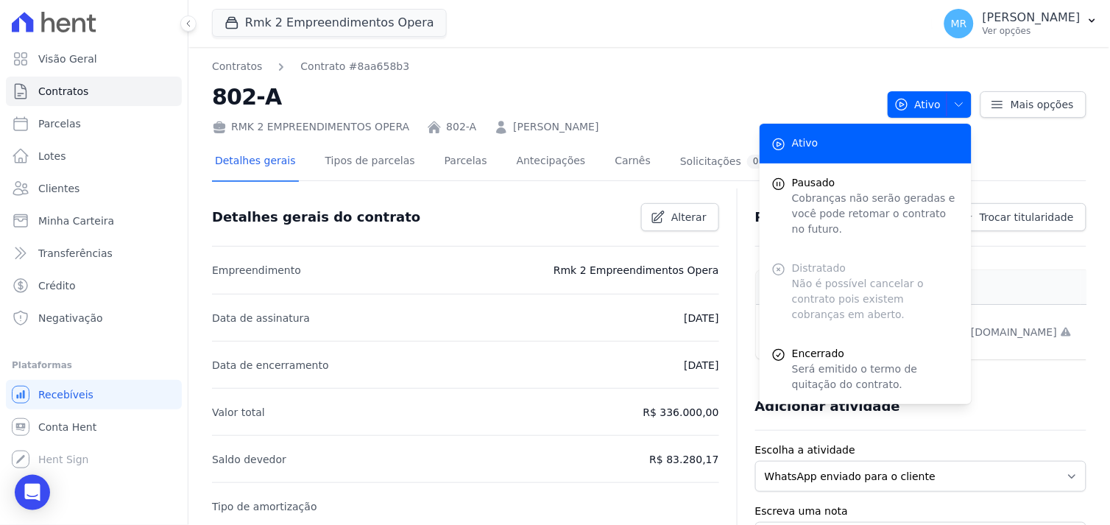
click at [805, 70] on nav "Contratos Contrato #8aa658b3" at bounding box center [544, 66] width 664 height 15
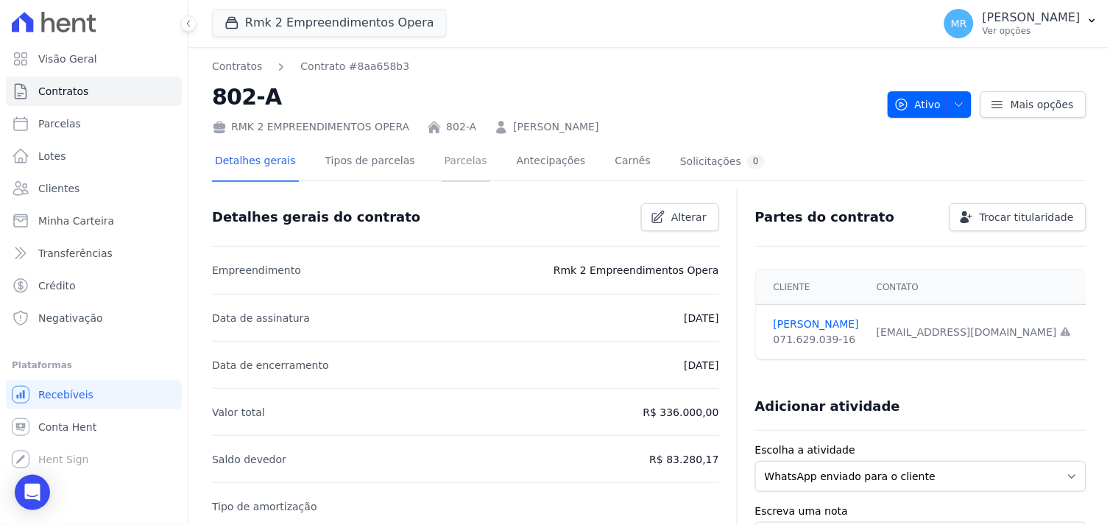
click at [442, 160] on link "Parcelas" at bounding box center [466, 162] width 49 height 39
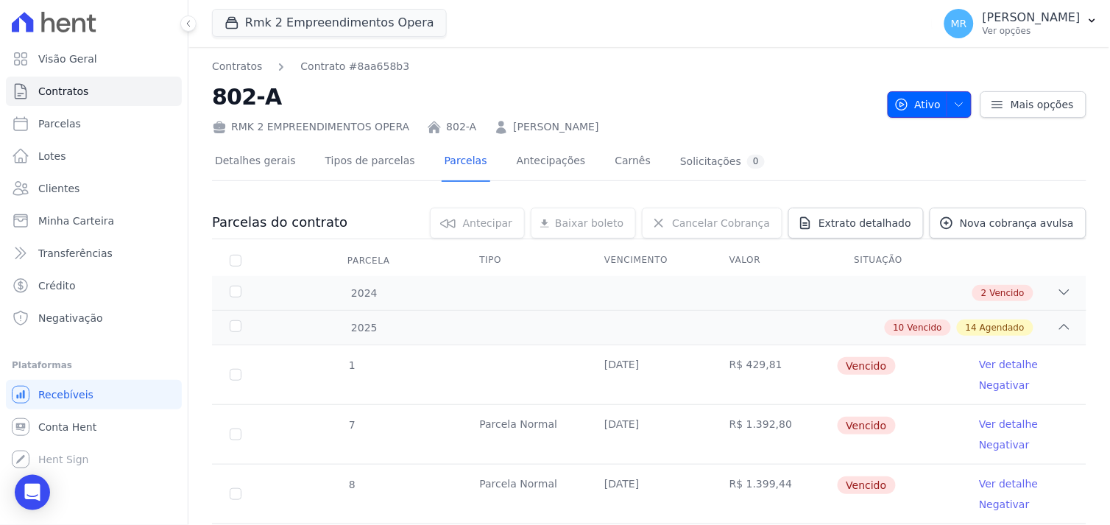
click at [956, 105] on icon "button" at bounding box center [959, 104] width 7 height 4
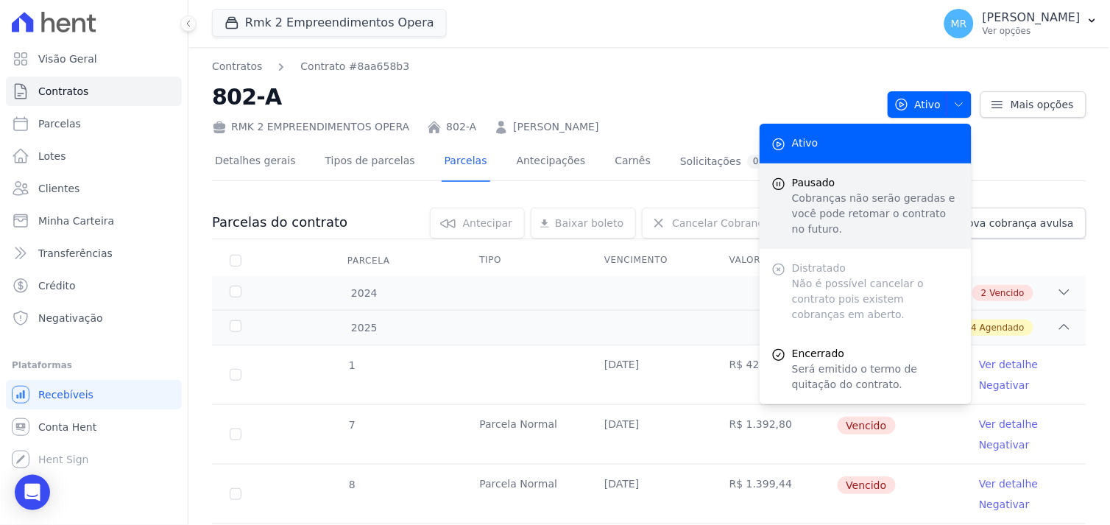
click at [882, 206] on p "Cobranças não serão geradas e você pode retomar o contrato no futuro." at bounding box center [876, 214] width 168 height 46
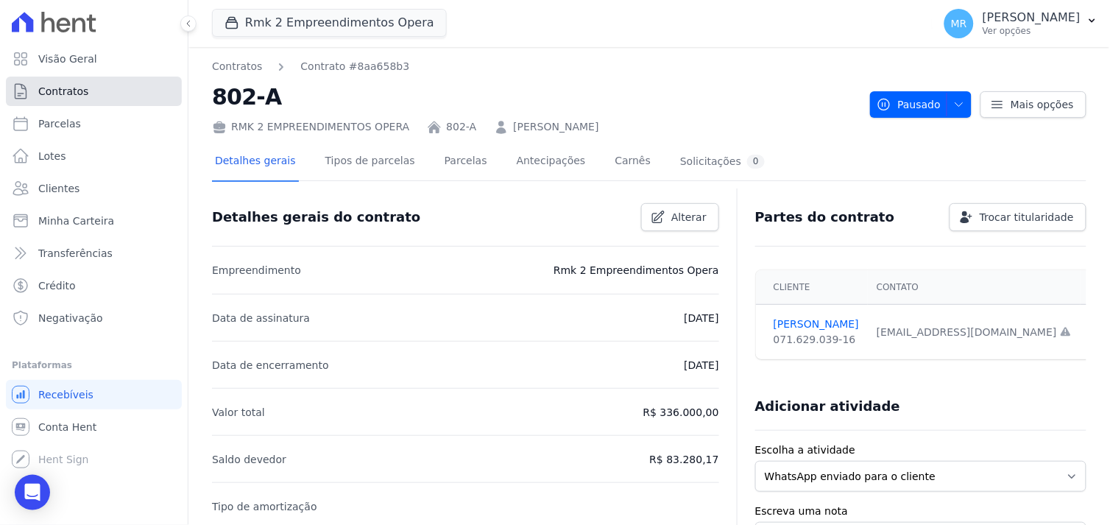
click at [49, 94] on span "Contratos" at bounding box center [63, 91] width 50 height 15
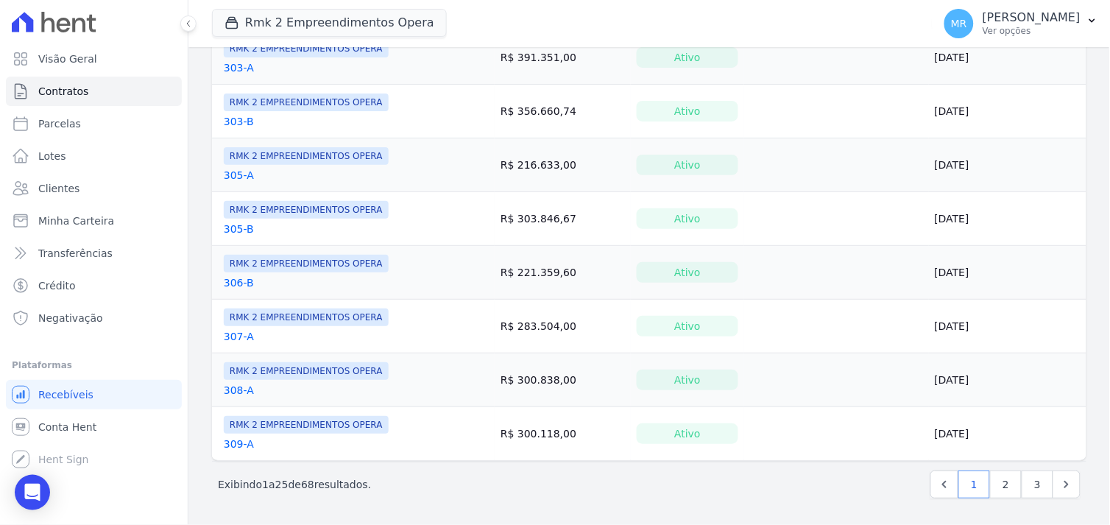
scroll to position [1152, 0]
click at [996, 487] on link "2" at bounding box center [1006, 485] width 32 height 28
click at [1022, 482] on link "3" at bounding box center [1038, 485] width 32 height 28
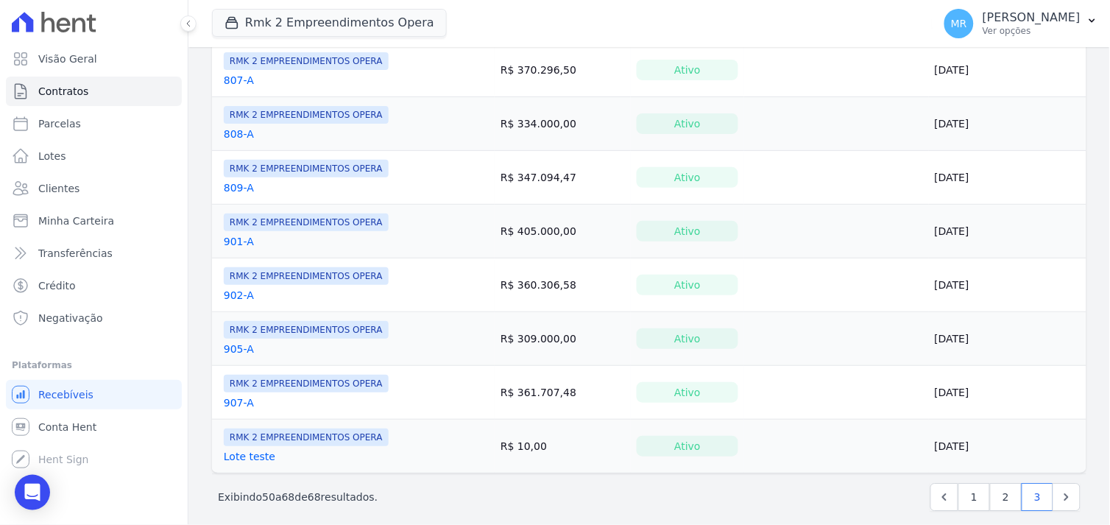
scroll to position [775, 0]
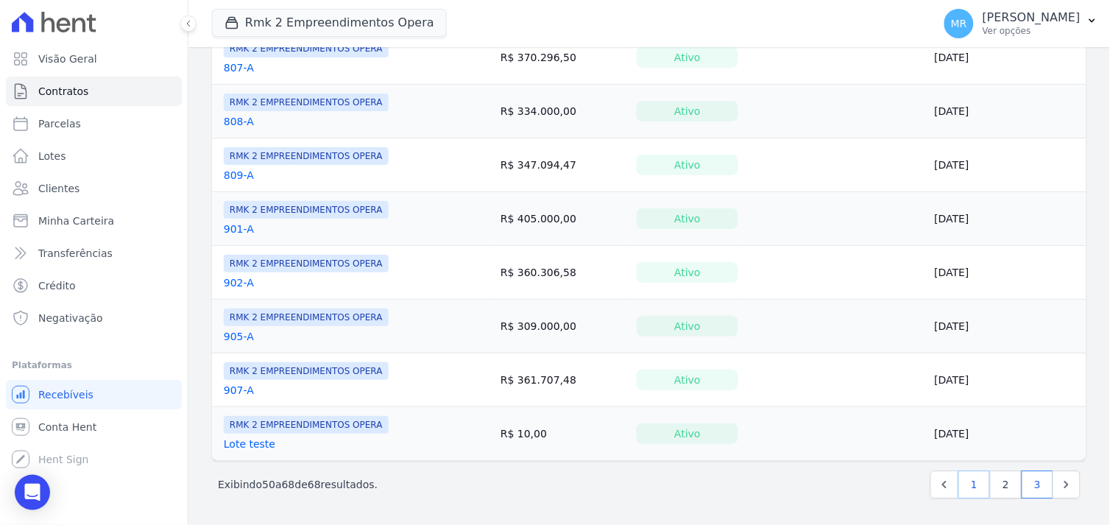
click at [959, 491] on link "1" at bounding box center [975, 485] width 32 height 28
click at [999, 482] on link "2" at bounding box center [1006, 485] width 32 height 28
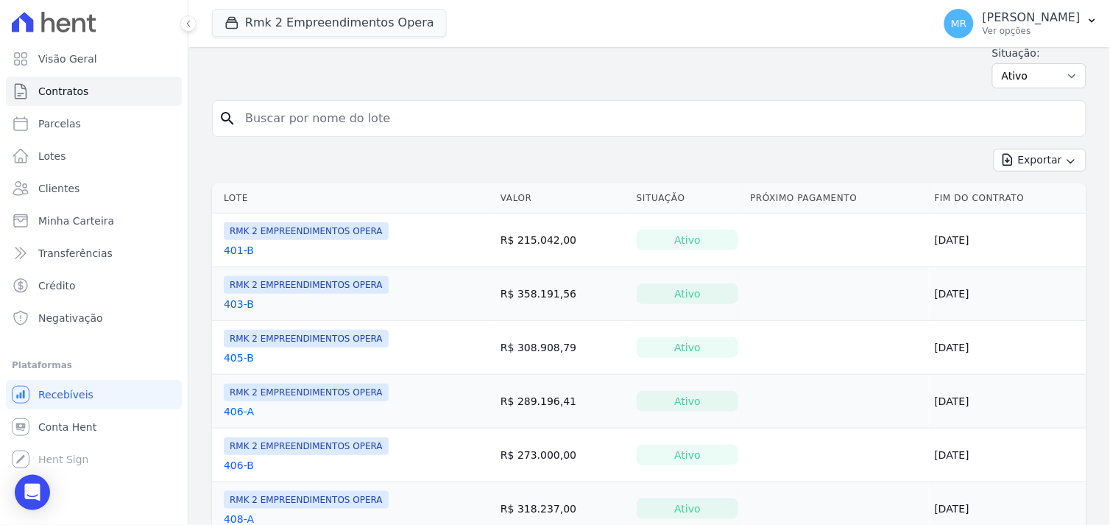
scroll to position [82, 0]
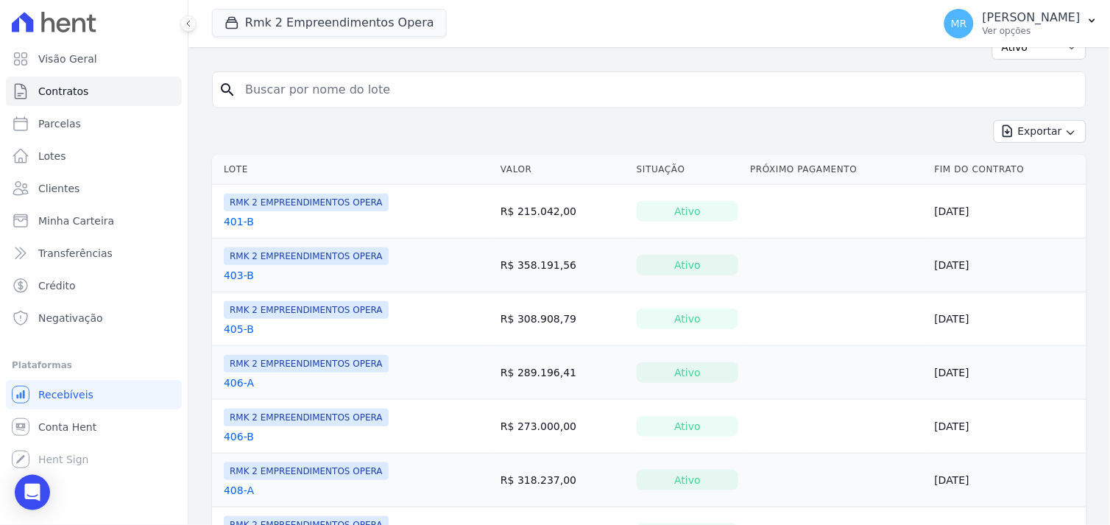
click at [584, 440] on td "R$ 273.000,00" at bounding box center [563, 427] width 136 height 54
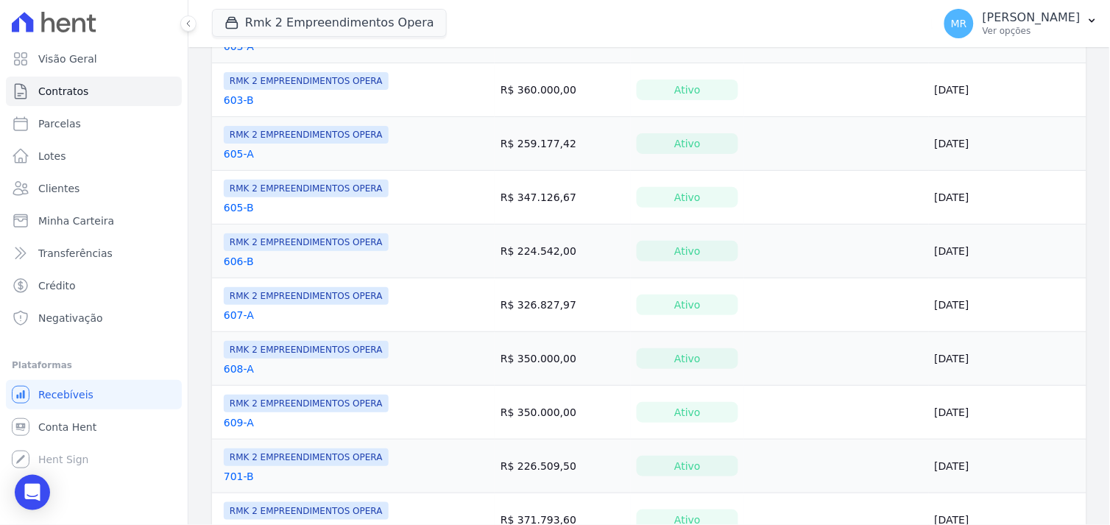
scroll to position [1152, 0]
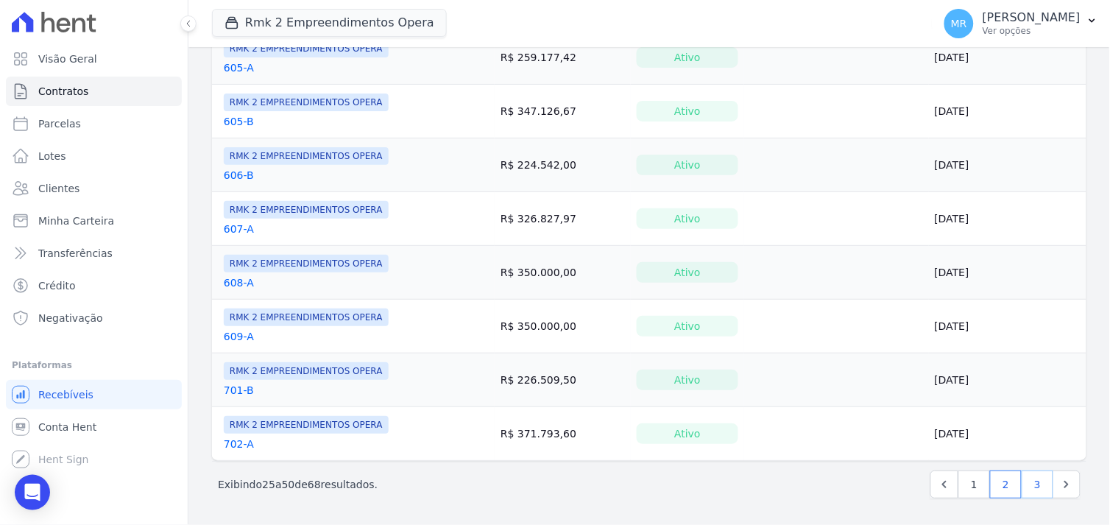
click at [1028, 479] on link "3" at bounding box center [1038, 485] width 32 height 28
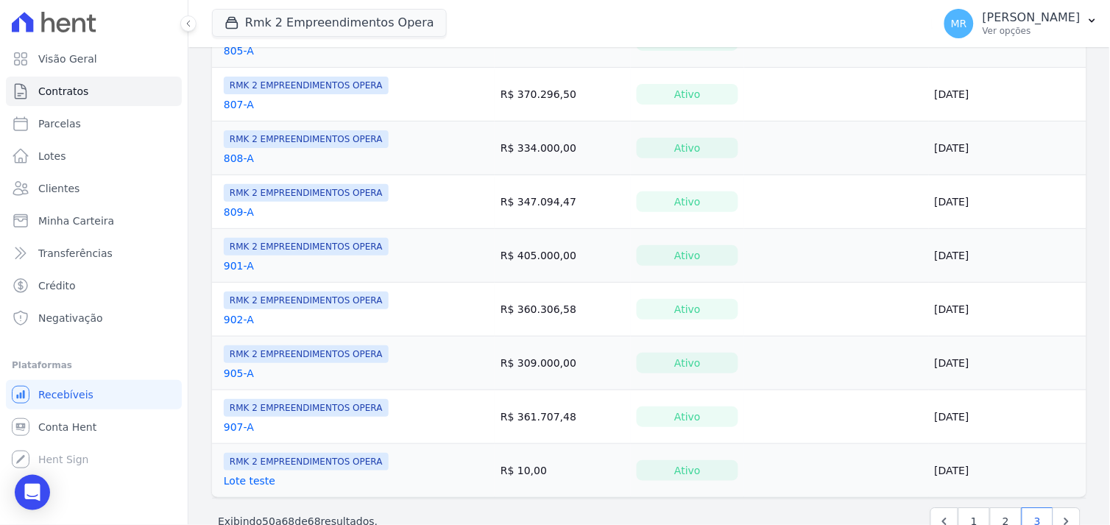
scroll to position [775, 0]
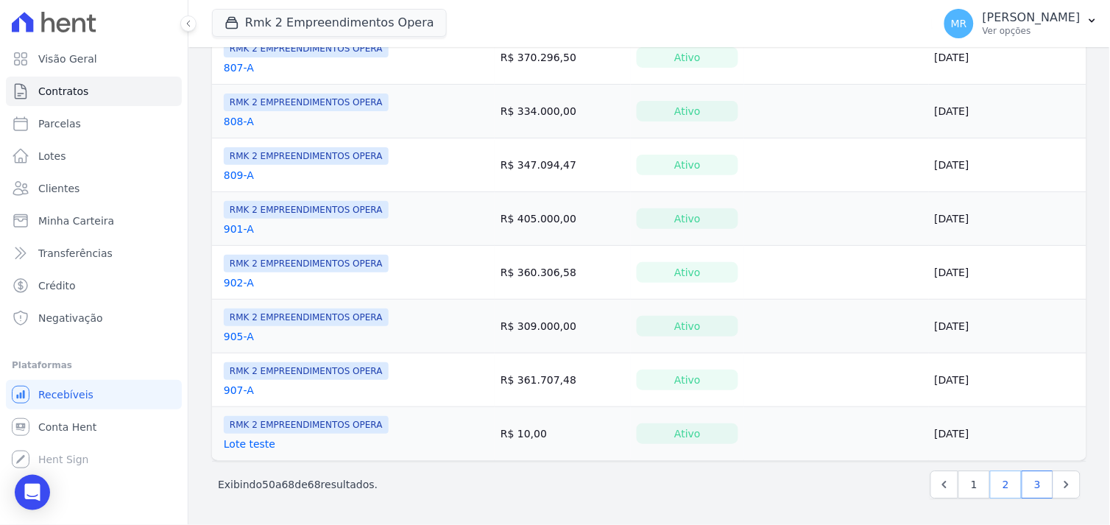
click at [992, 488] on link "2" at bounding box center [1006, 485] width 32 height 28
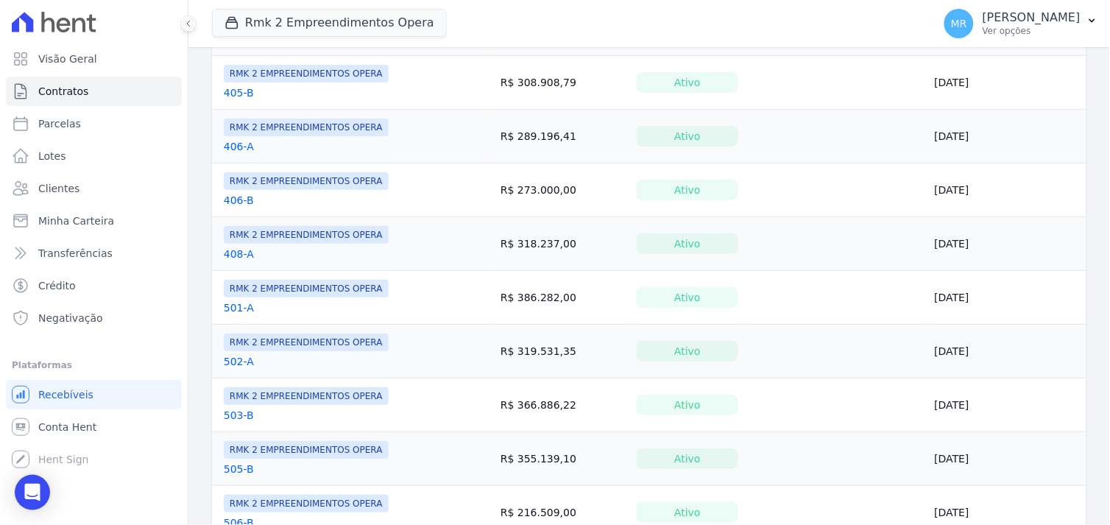
scroll to position [88, 0]
